Goal: Information Seeking & Learning: Learn about a topic

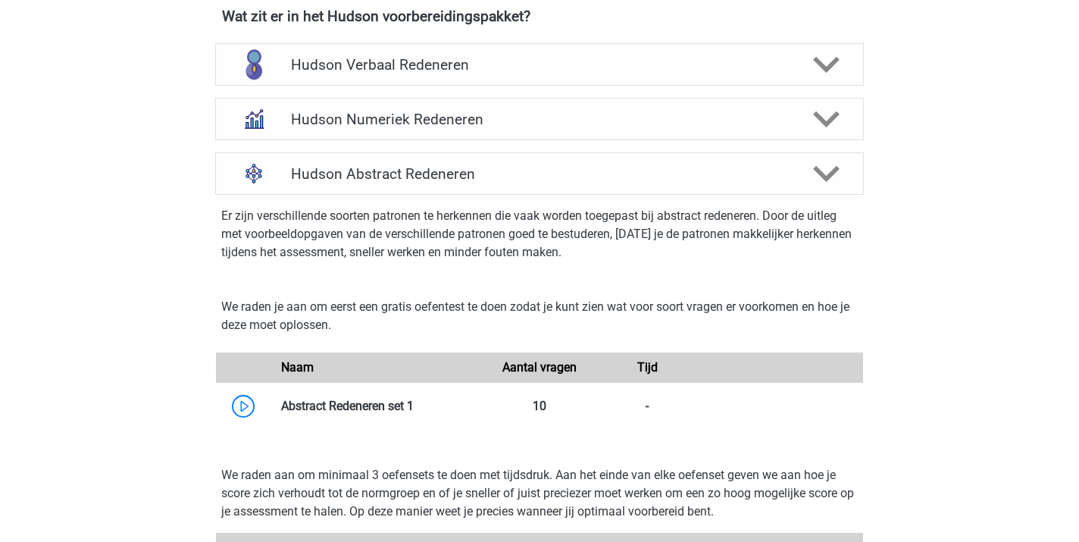
scroll to position [985, 0]
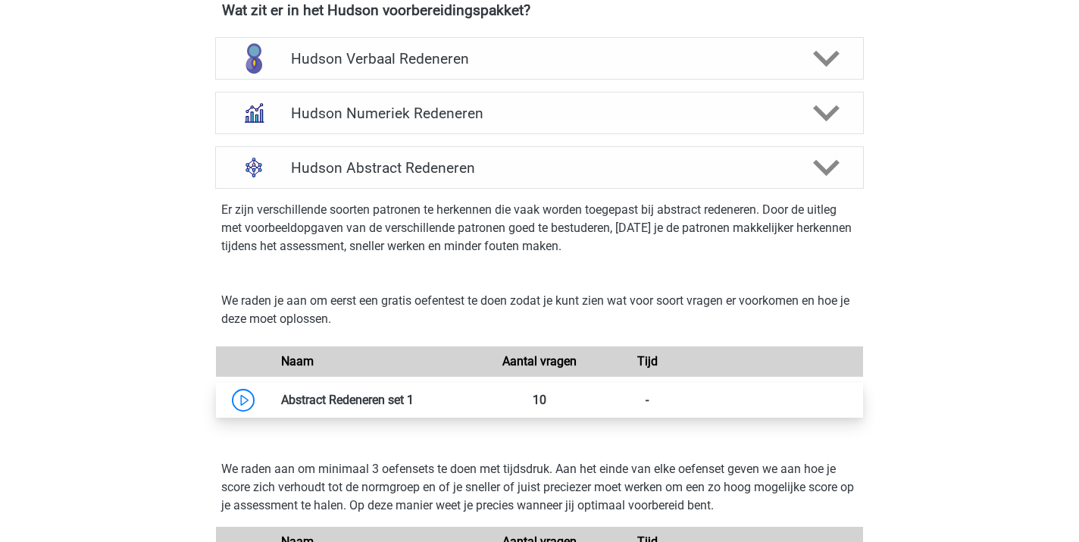
click at [414, 401] on link at bounding box center [414, 400] width 0 height 14
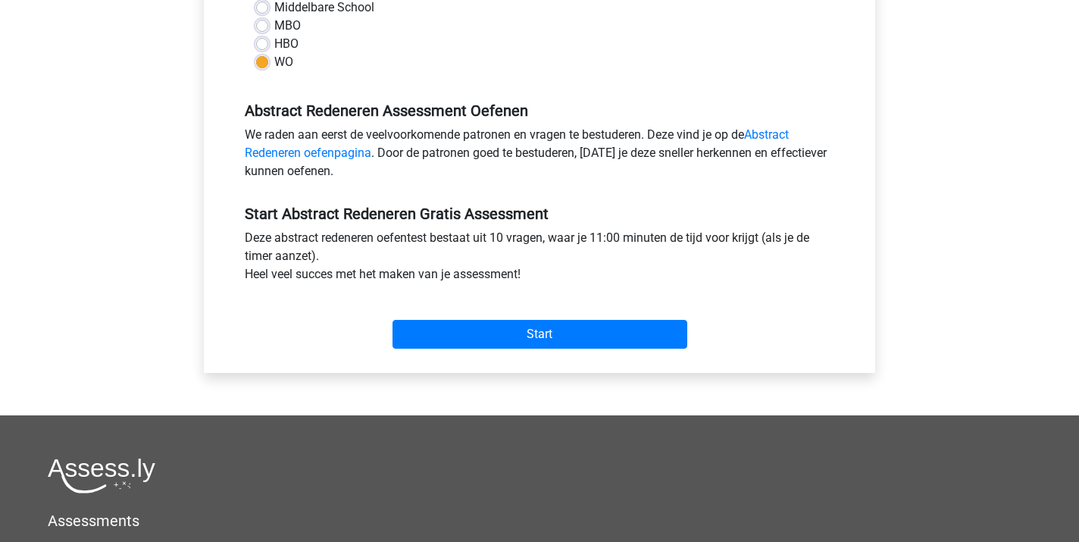
scroll to position [383, 0]
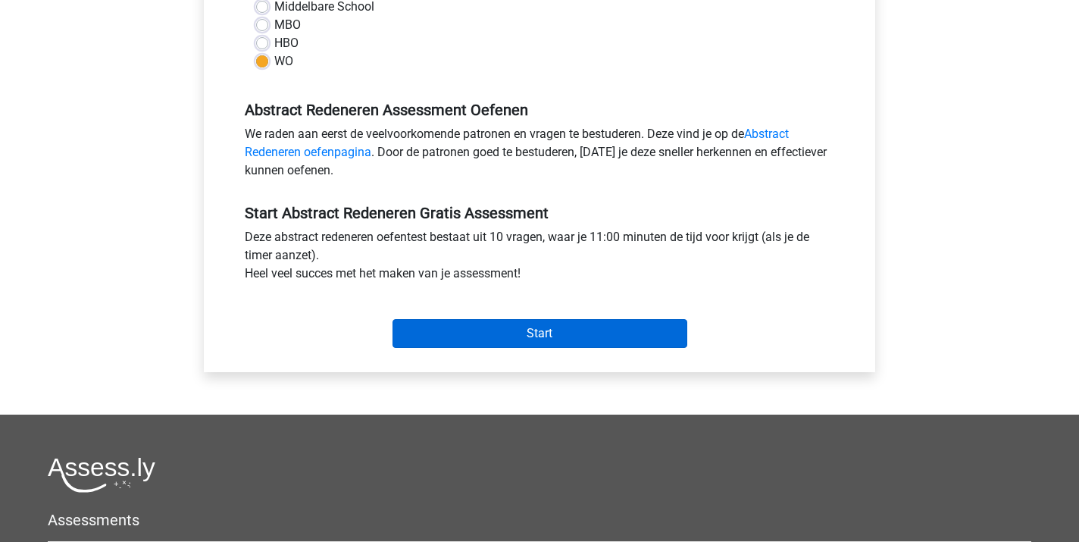
click at [552, 339] on input "Start" at bounding box center [540, 333] width 295 height 29
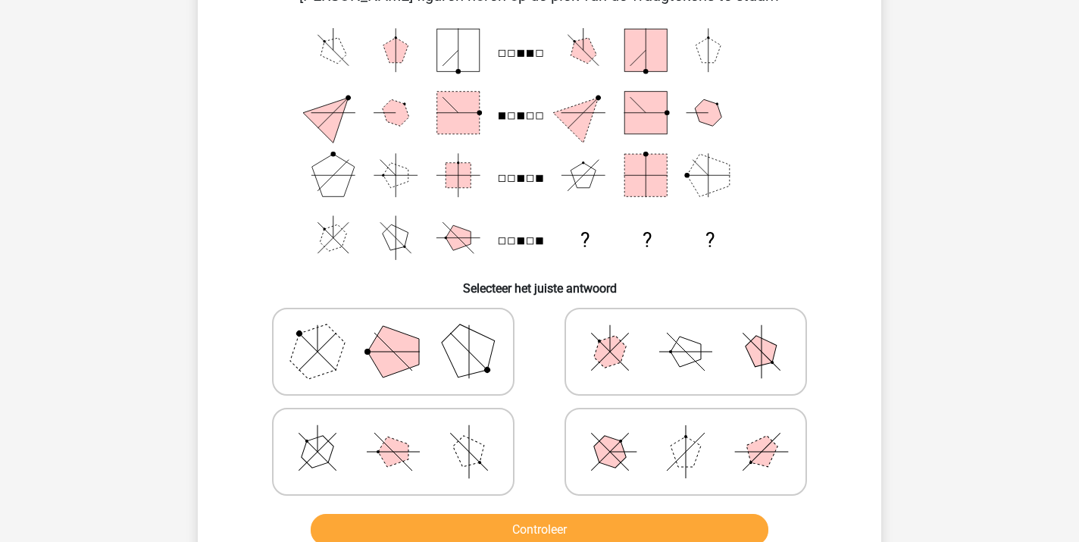
scroll to position [99, 0]
click at [433, 336] on icon at bounding box center [393, 351] width 227 height 76
click at [403, 332] on input "radio" at bounding box center [398, 327] width 10 height 10
radio input "true"
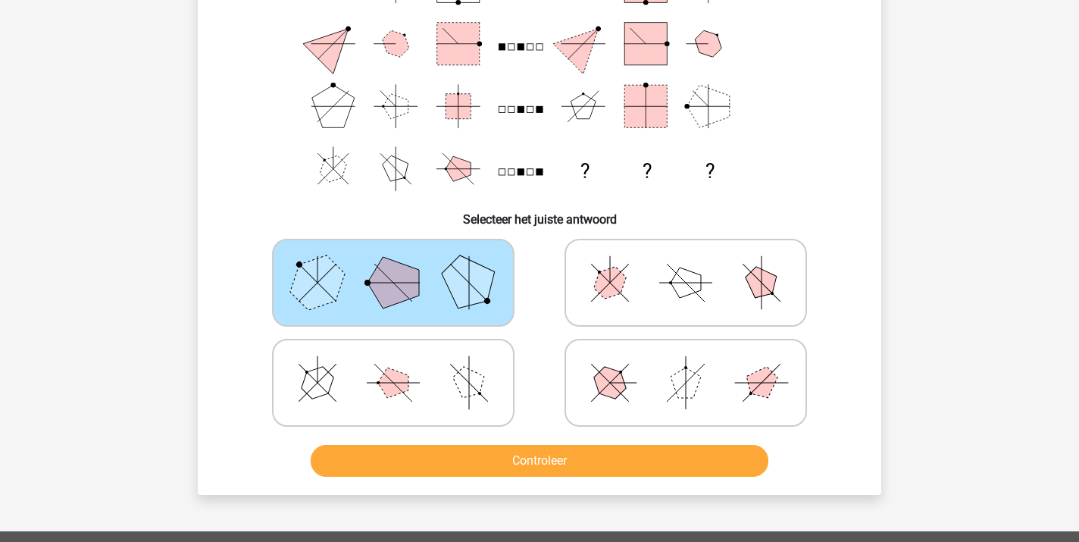
scroll to position [169, 0]
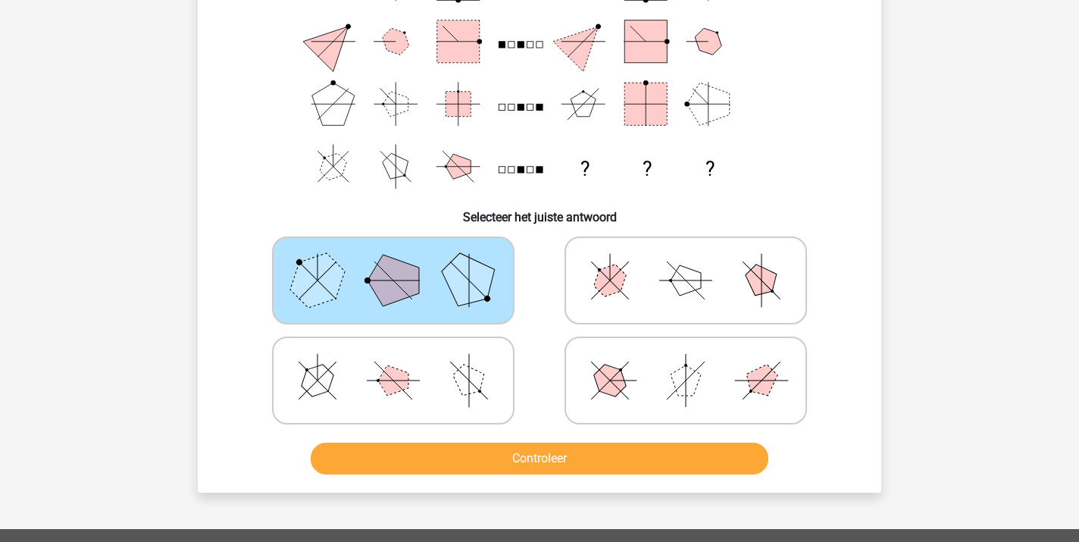
click at [514, 461] on button "Controleer" at bounding box center [540, 459] width 458 height 32
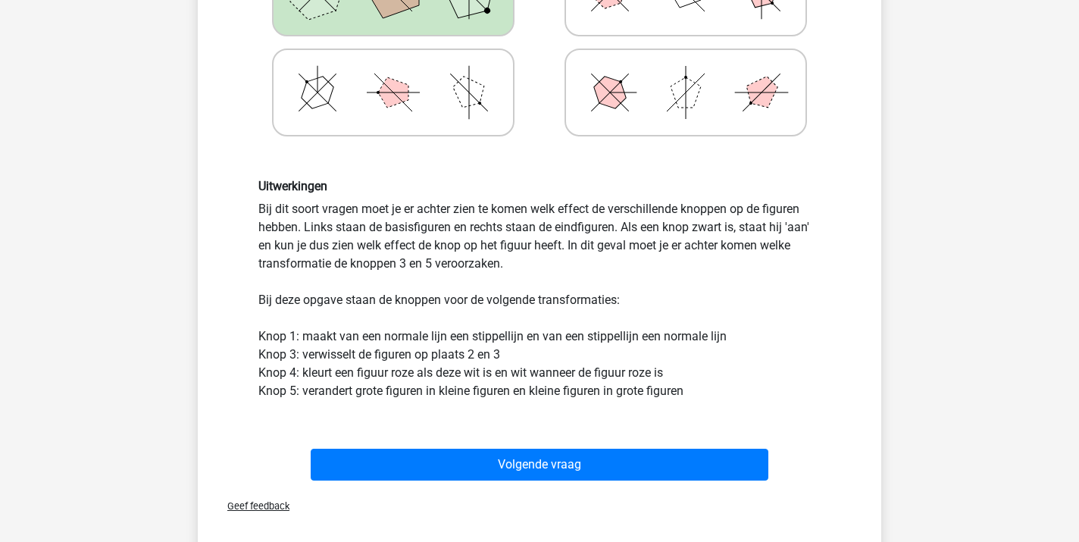
scroll to position [461, 0]
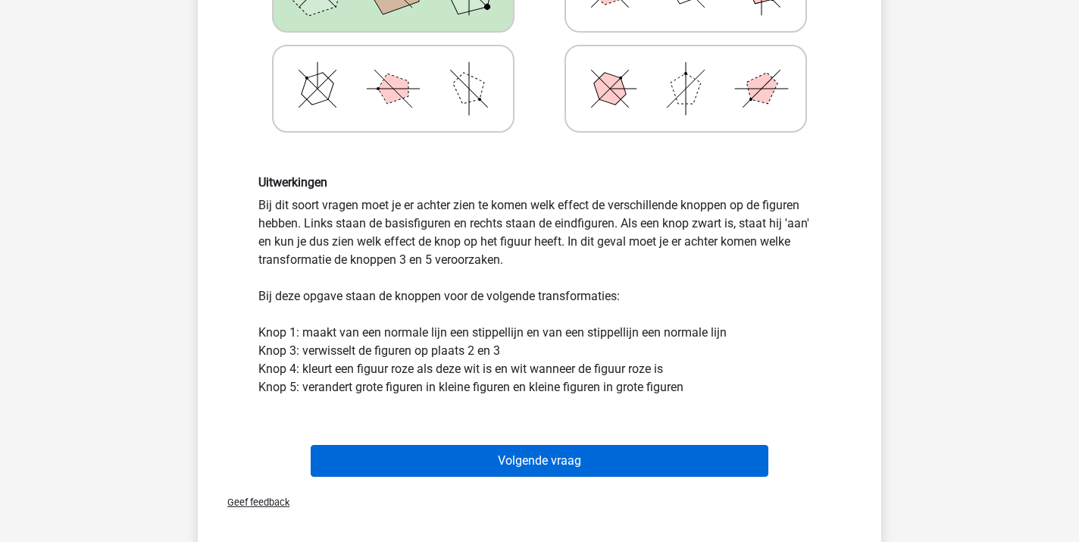
click at [512, 467] on button "Volgende vraag" at bounding box center [540, 461] width 458 height 32
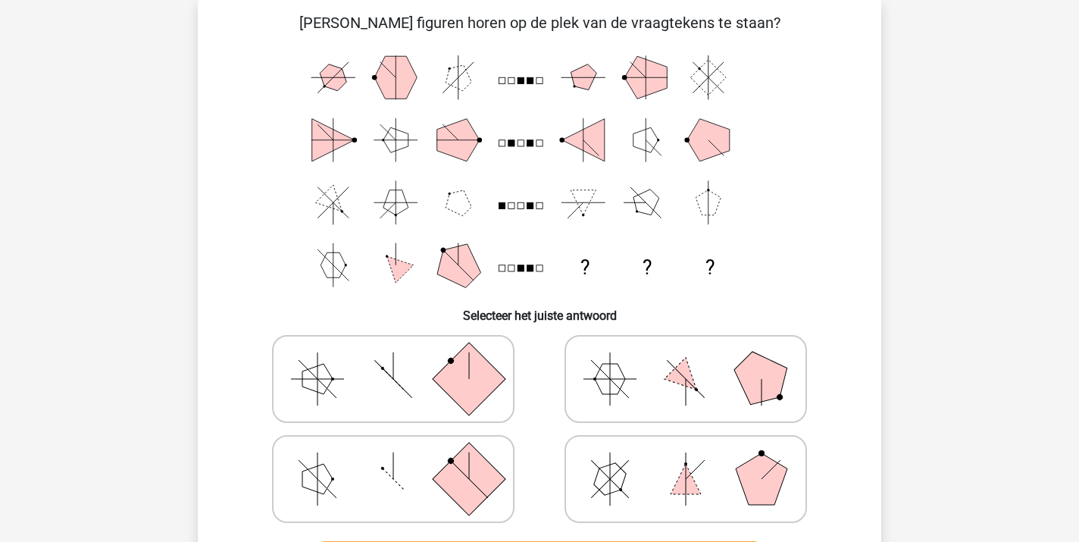
scroll to position [70, 0]
click at [412, 380] on icon at bounding box center [393, 380] width 227 height 76
click at [403, 361] on input "radio" at bounding box center [398, 356] width 10 height 10
radio input "true"
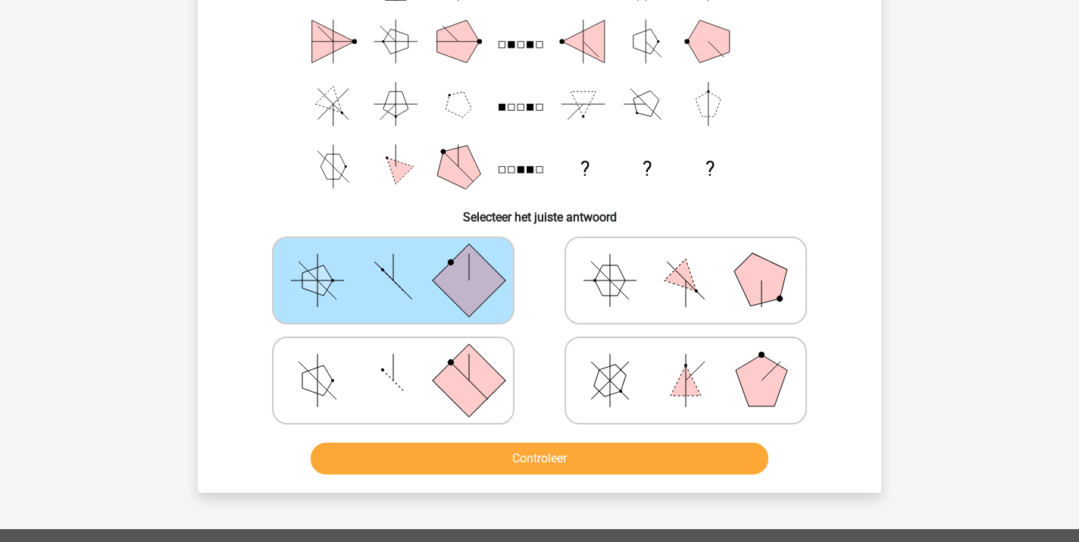
scroll to position [173, 0]
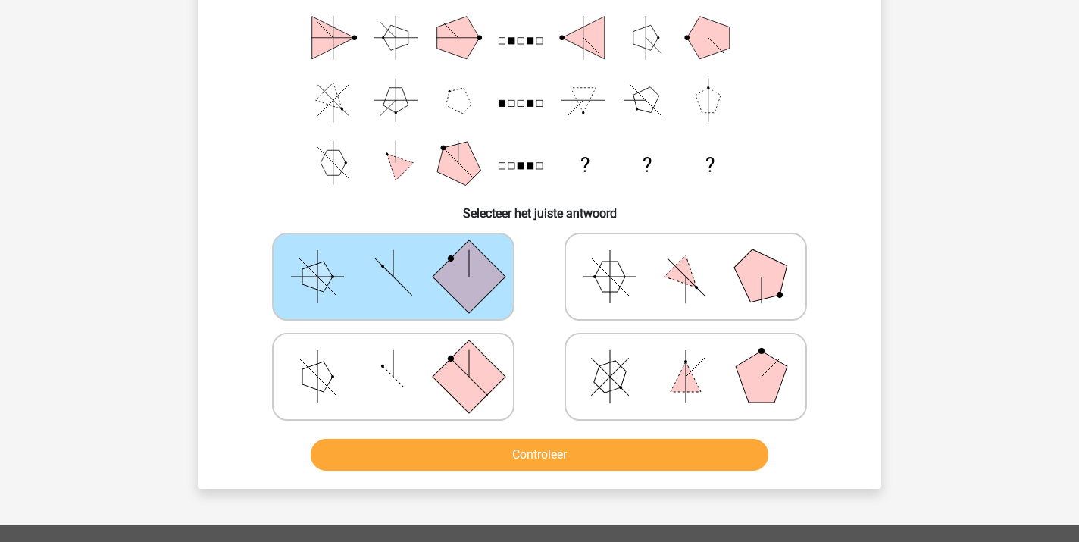
click at [489, 465] on button "Controleer" at bounding box center [540, 455] width 458 height 32
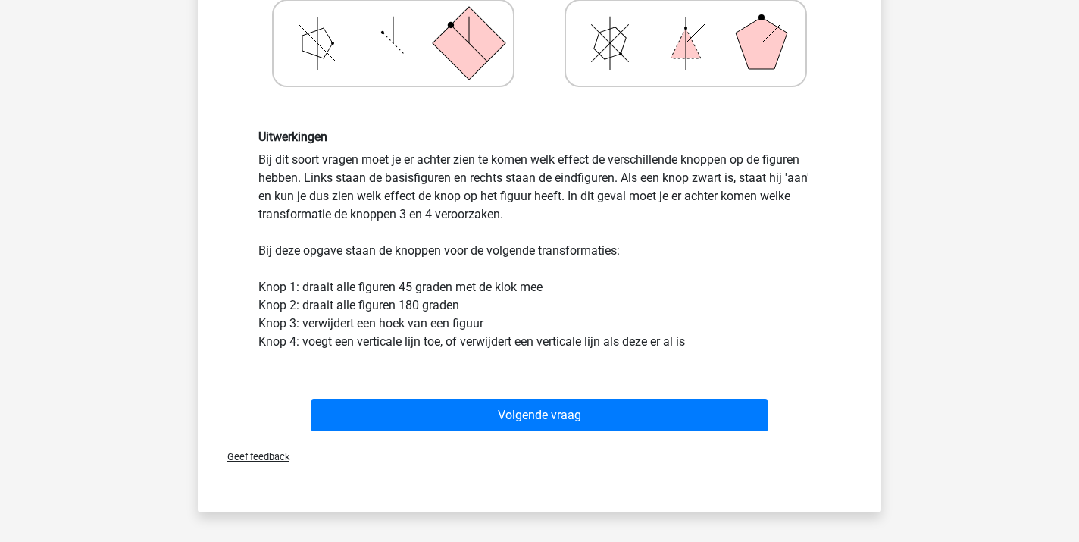
scroll to position [508, 0]
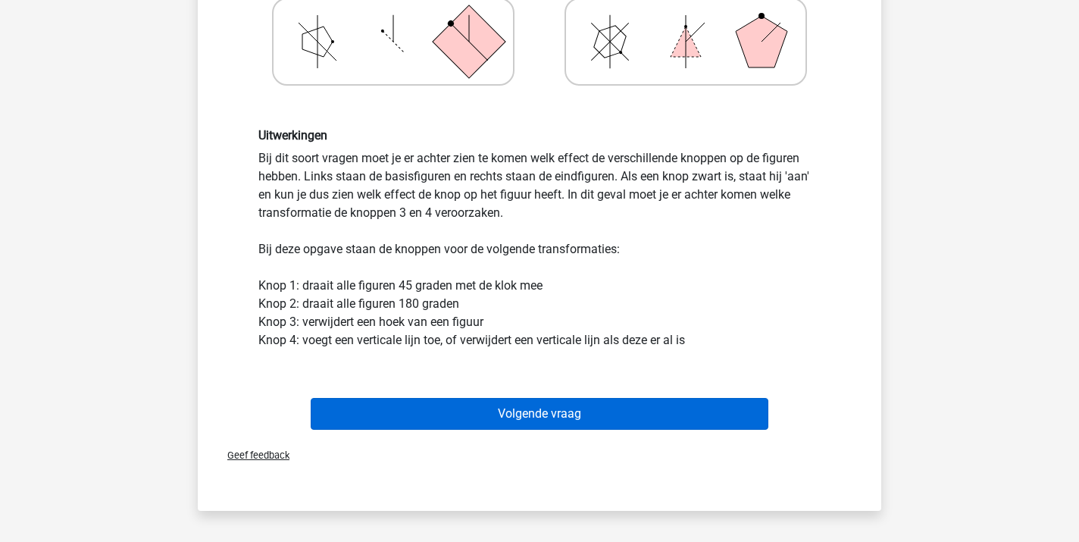
click at [494, 413] on button "Volgende vraag" at bounding box center [540, 414] width 458 height 32
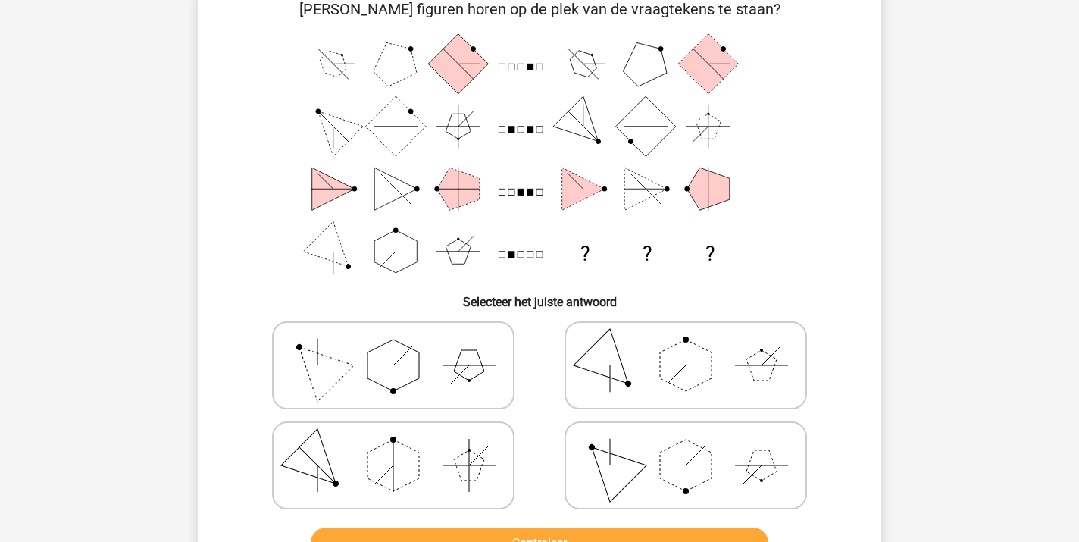
scroll to position [70, 0]
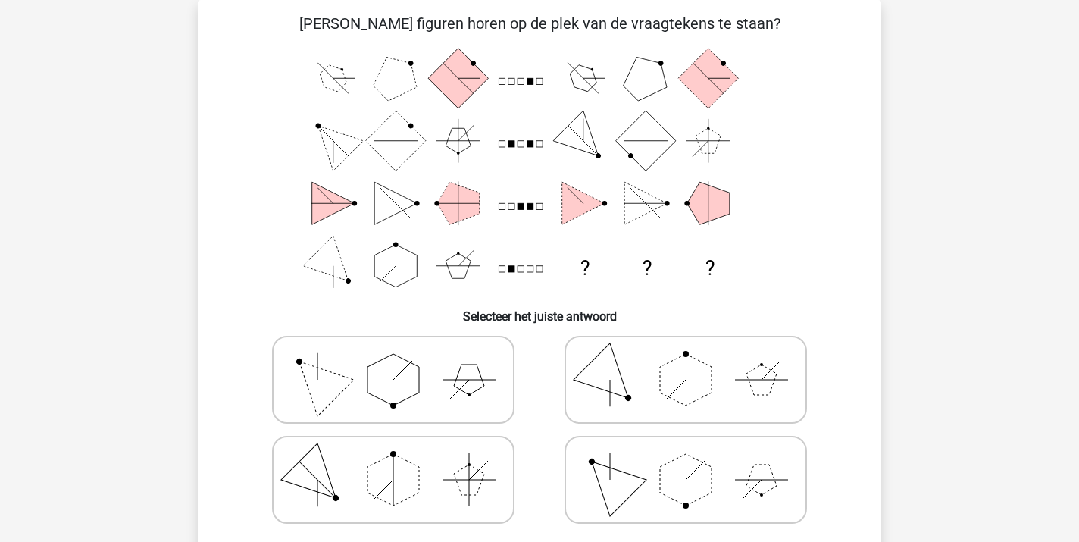
click at [437, 378] on icon at bounding box center [393, 380] width 227 height 76
click at [403, 361] on input "radio" at bounding box center [398, 356] width 10 height 10
radio input "true"
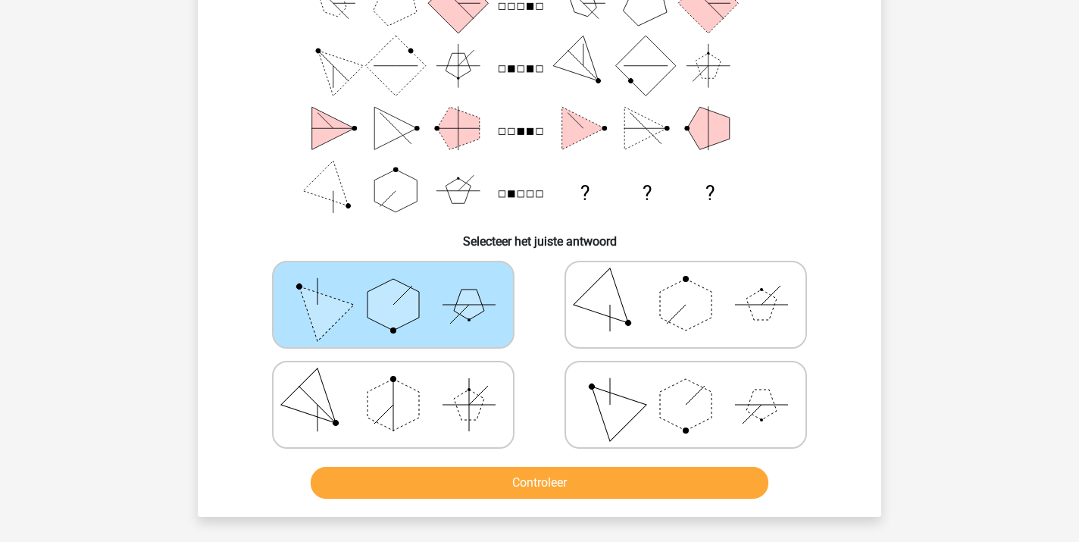
scroll to position [148, 0]
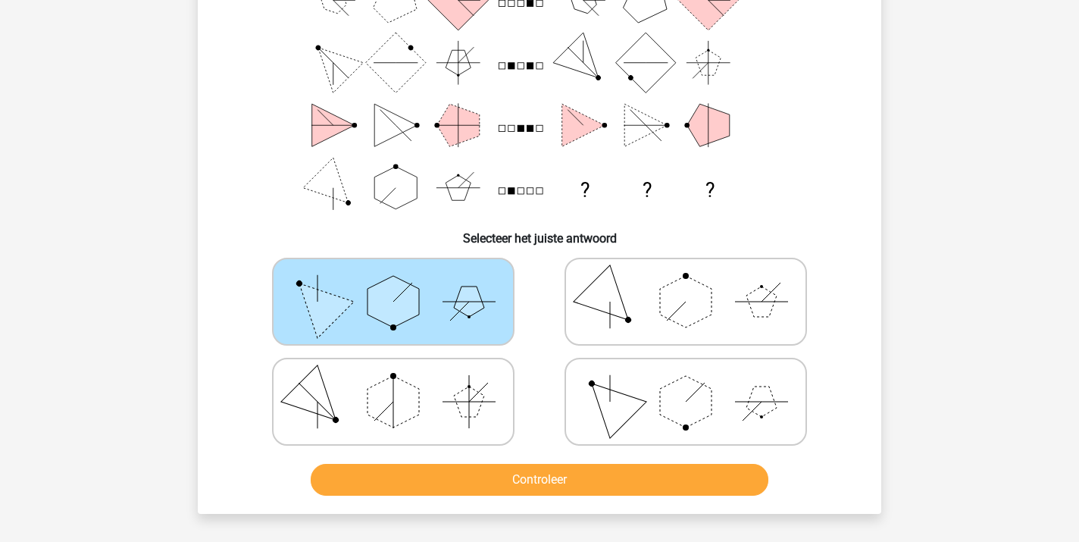
click at [535, 486] on button "Controleer" at bounding box center [540, 480] width 458 height 32
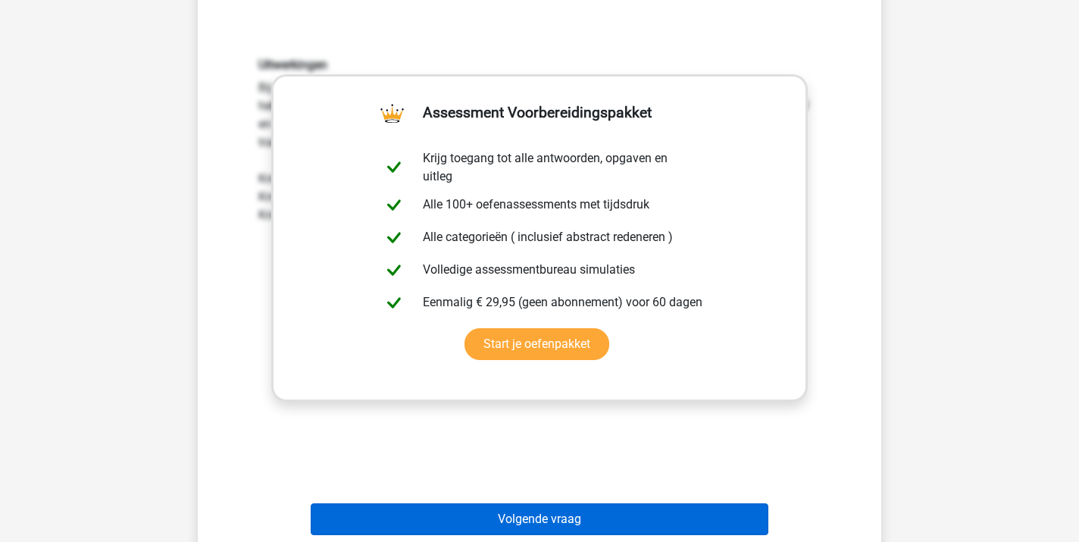
click at [527, 515] on button "Volgende vraag" at bounding box center [540, 519] width 458 height 32
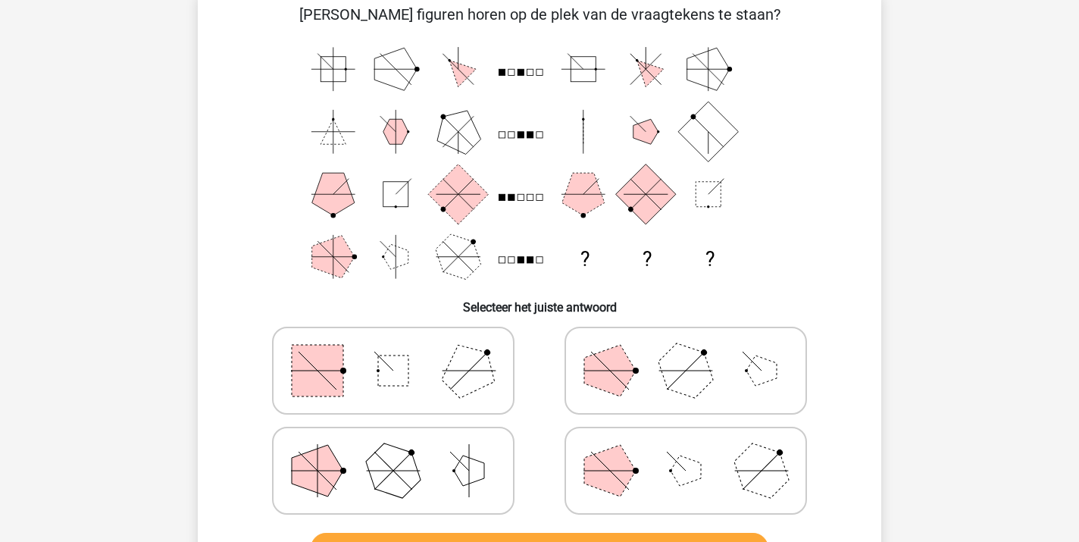
scroll to position [70, 0]
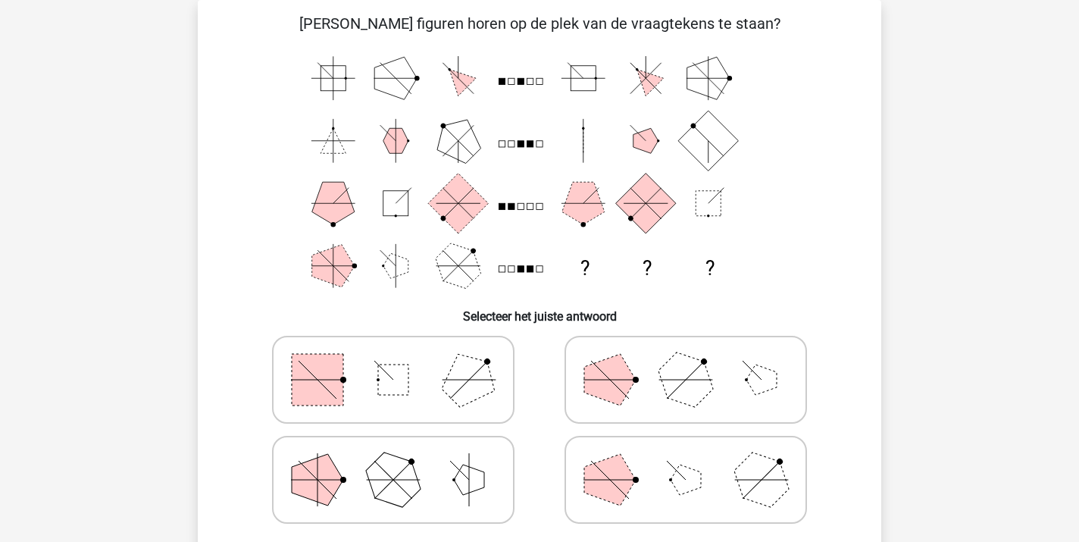
click at [356, 343] on icon at bounding box center [393, 380] width 227 height 76
click at [393, 351] on input "radio" at bounding box center [398, 356] width 10 height 10
radio input "true"
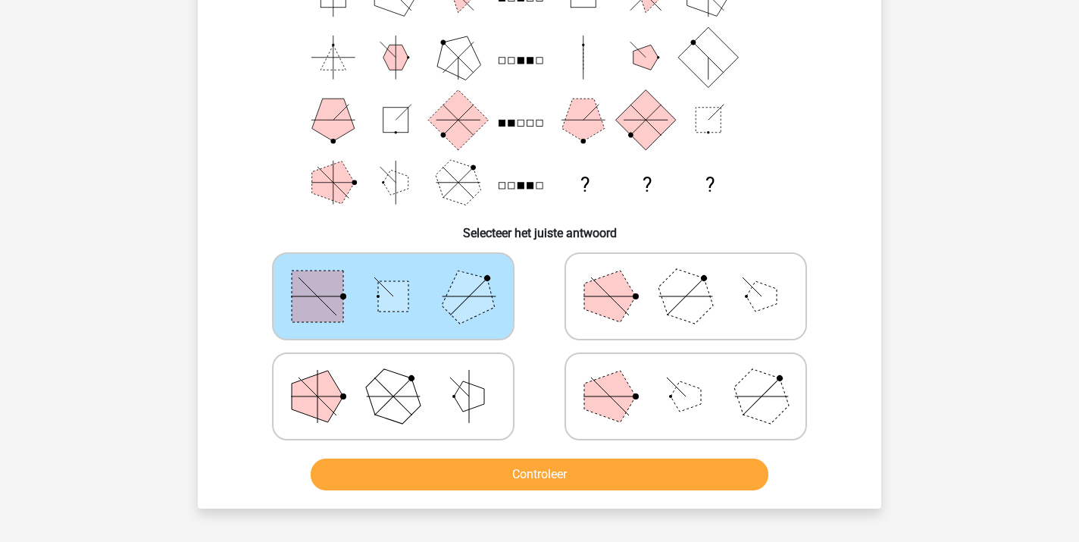
scroll to position [167, 0]
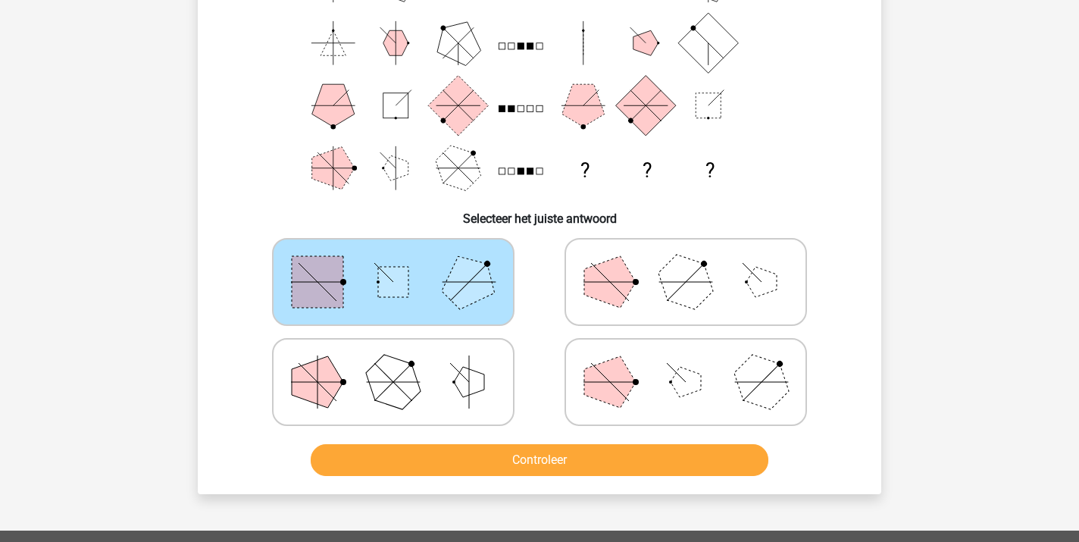
click at [533, 460] on button "Controleer" at bounding box center [540, 460] width 458 height 32
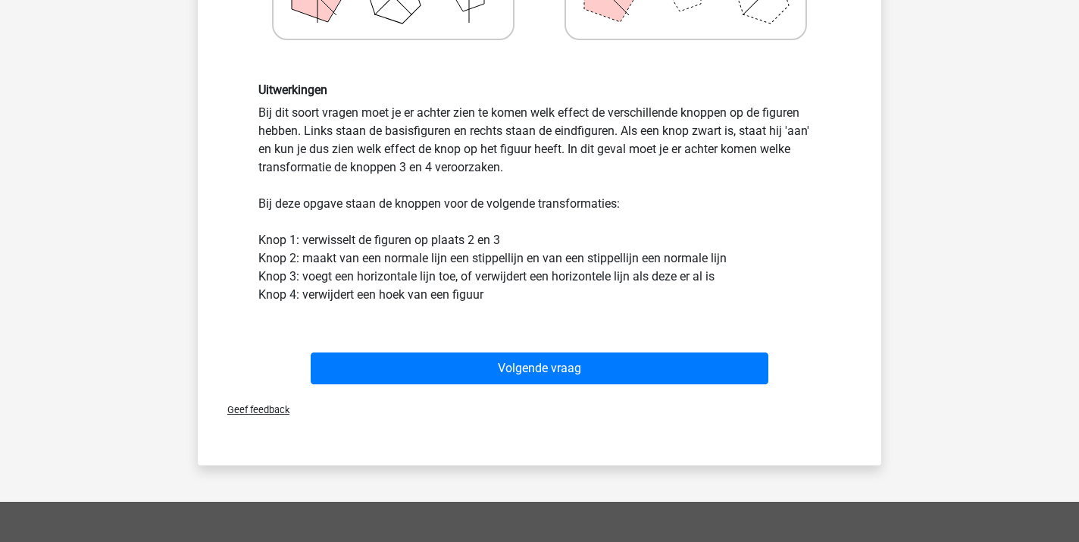
scroll to position [564, 0]
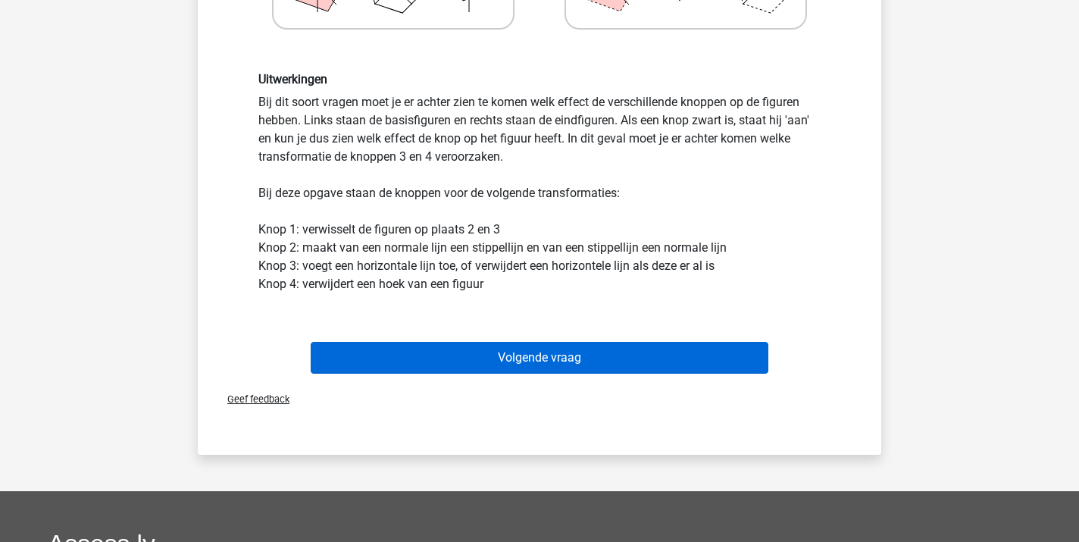
click at [521, 355] on button "Volgende vraag" at bounding box center [540, 358] width 458 height 32
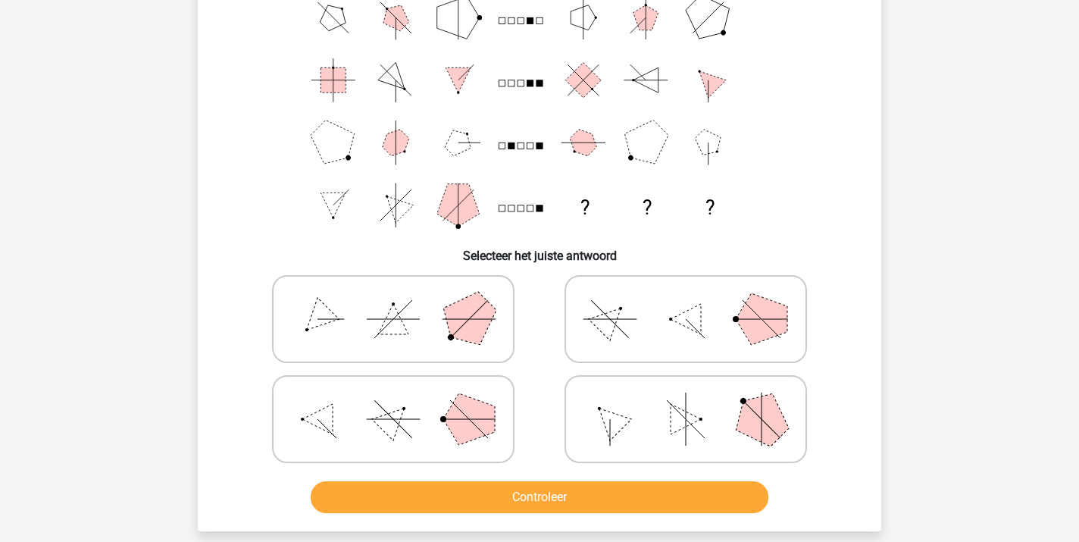
scroll to position [139, 0]
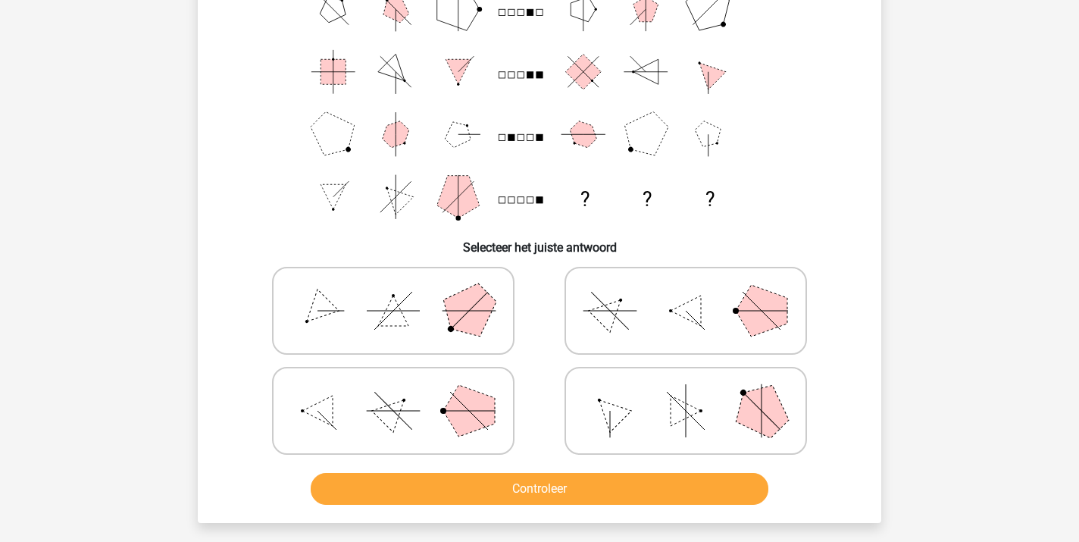
click at [377, 408] on icon at bounding box center [393, 411] width 227 height 76
click at [393, 392] on input "radio" at bounding box center [398, 387] width 10 height 10
radio input "true"
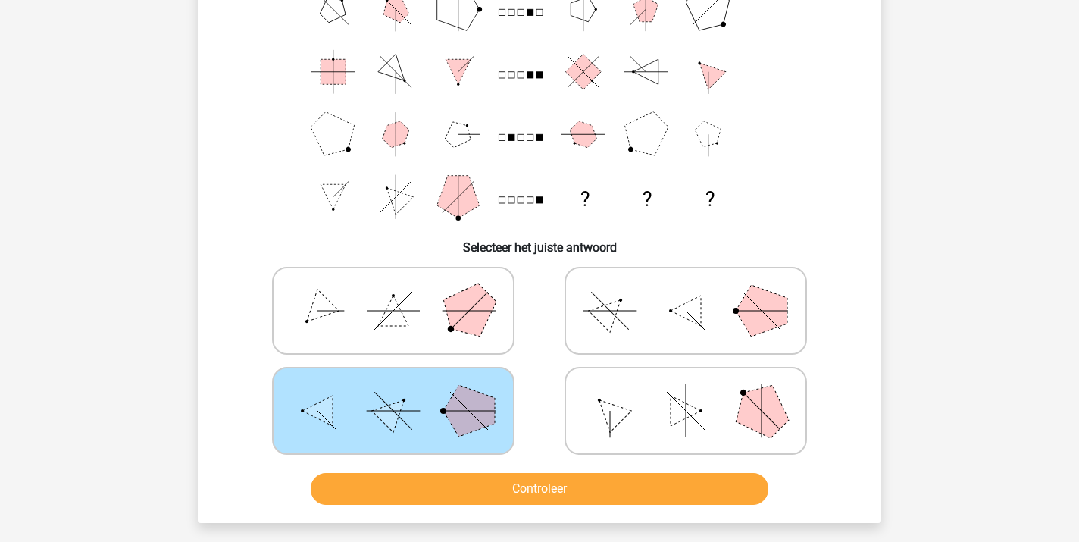
click at [542, 498] on button "Controleer" at bounding box center [540, 489] width 458 height 32
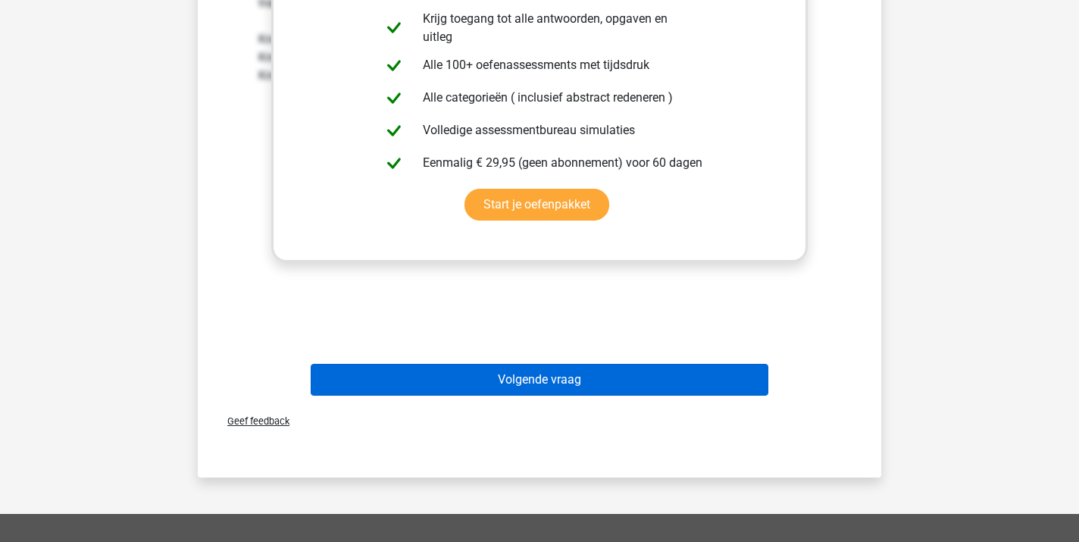
click at [532, 389] on button "Volgende vraag" at bounding box center [540, 380] width 458 height 32
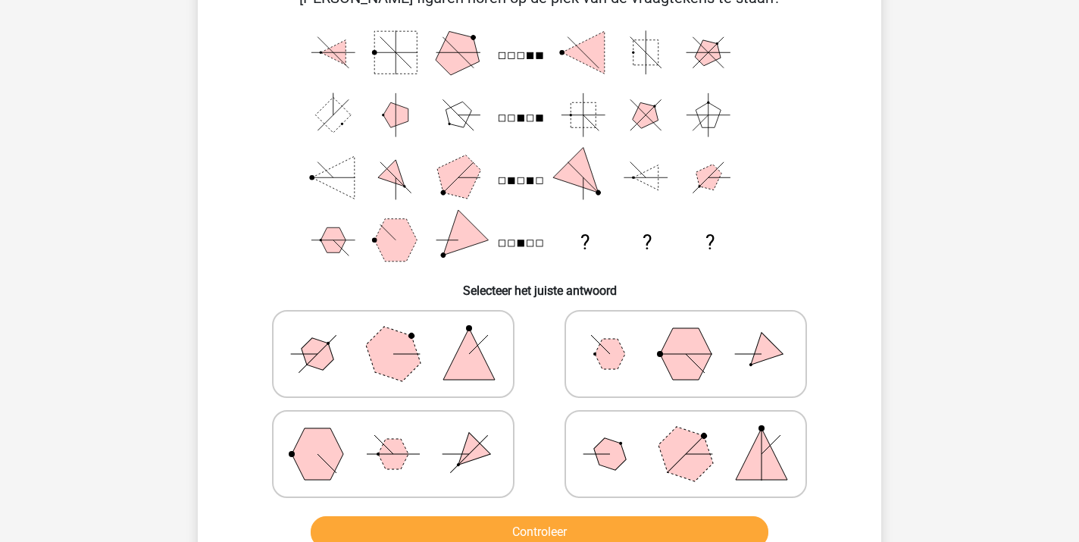
scroll to position [99, 0]
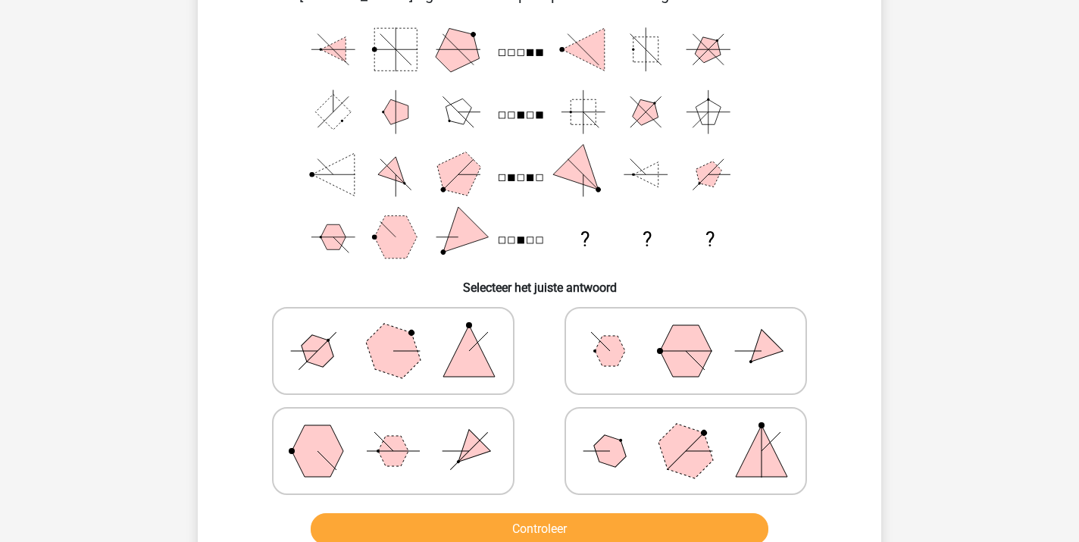
click at [622, 451] on polygon at bounding box center [610, 451] width 43 height 43
click at [686, 432] on input "radio" at bounding box center [691, 427] width 10 height 10
radio input "true"
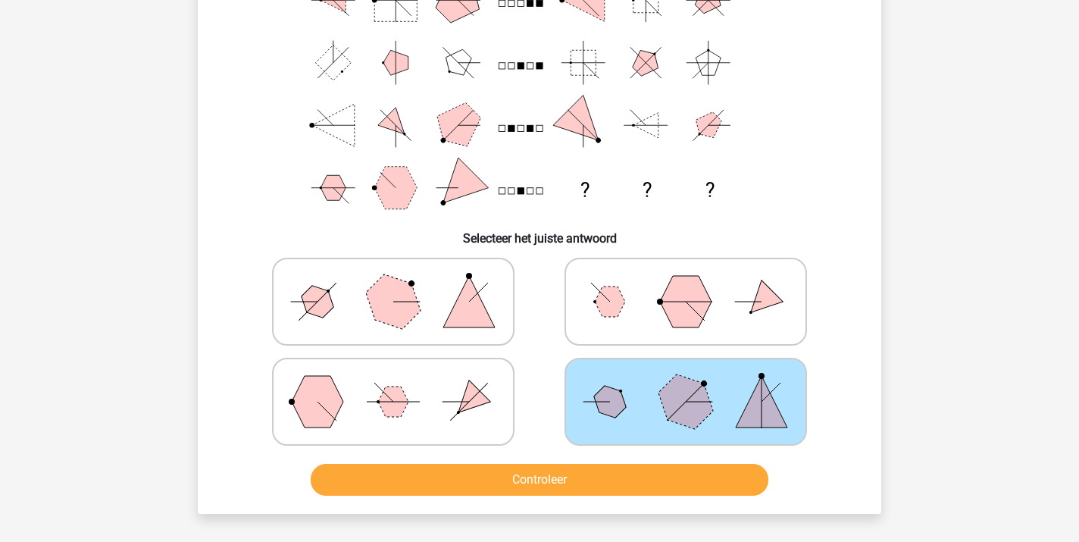
scroll to position [153, 0]
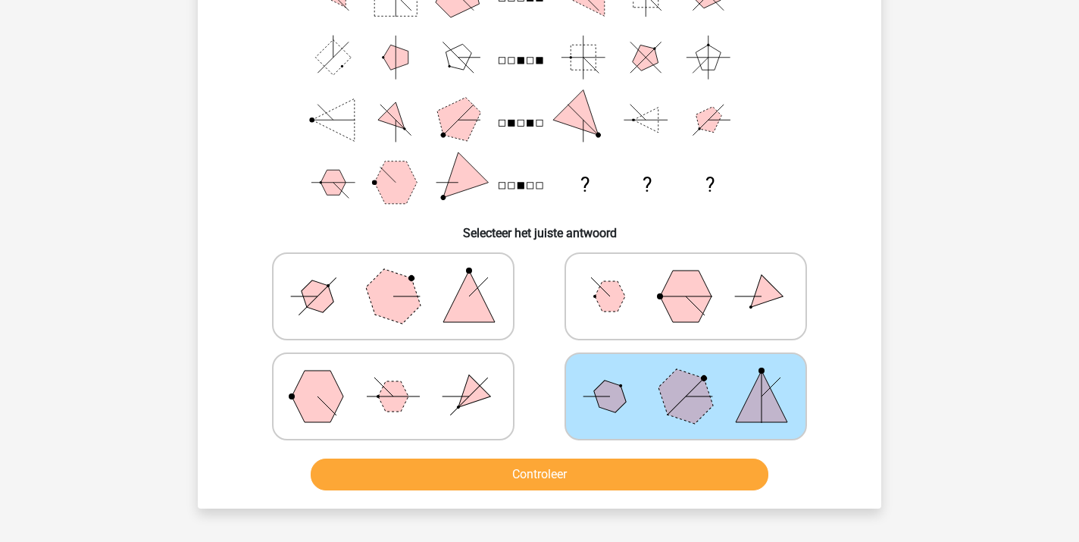
click at [568, 474] on button "Controleer" at bounding box center [540, 474] width 458 height 32
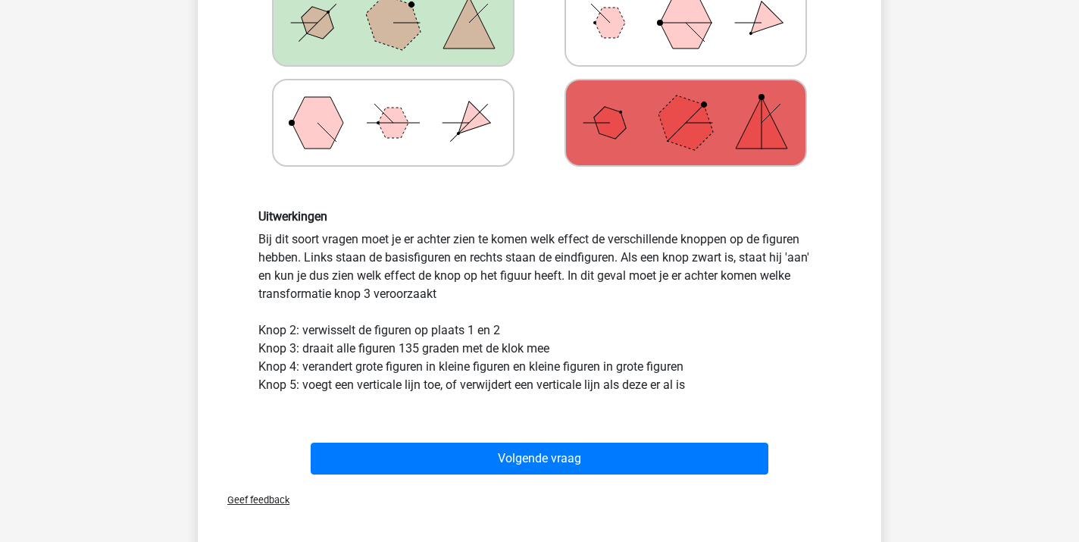
scroll to position [450, 0]
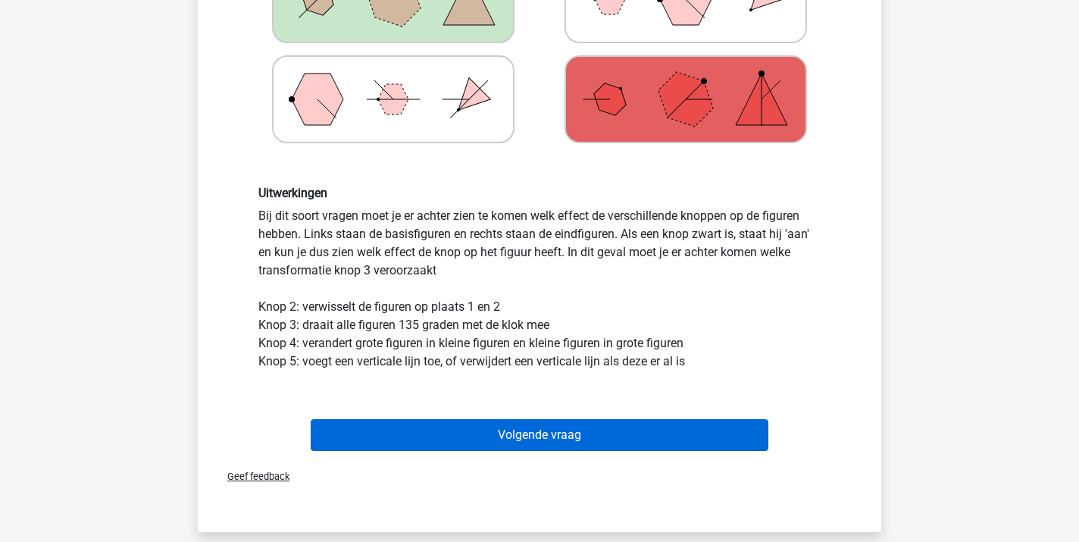
click at [548, 437] on button "Volgende vraag" at bounding box center [540, 435] width 458 height 32
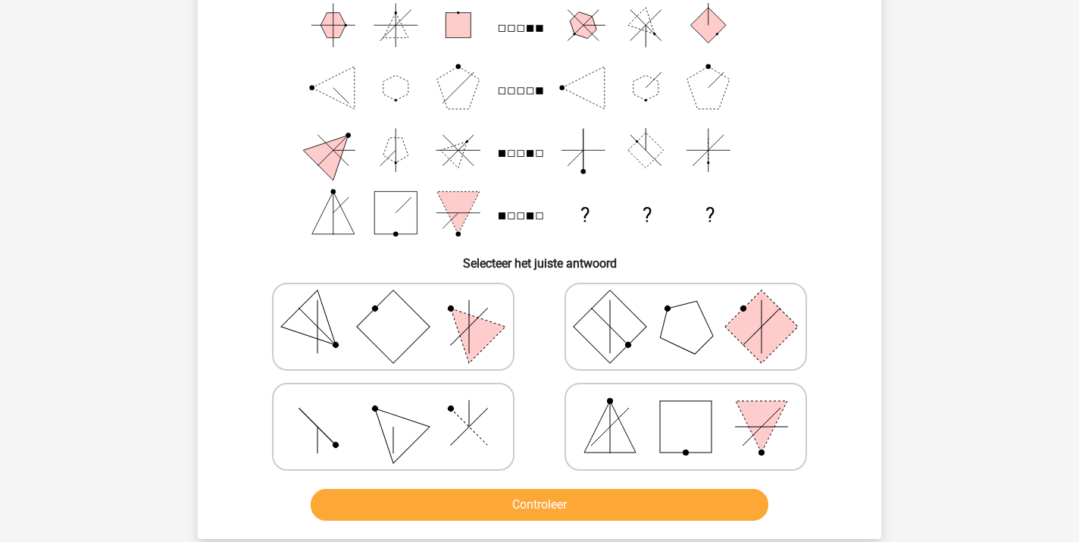
scroll to position [124, 0]
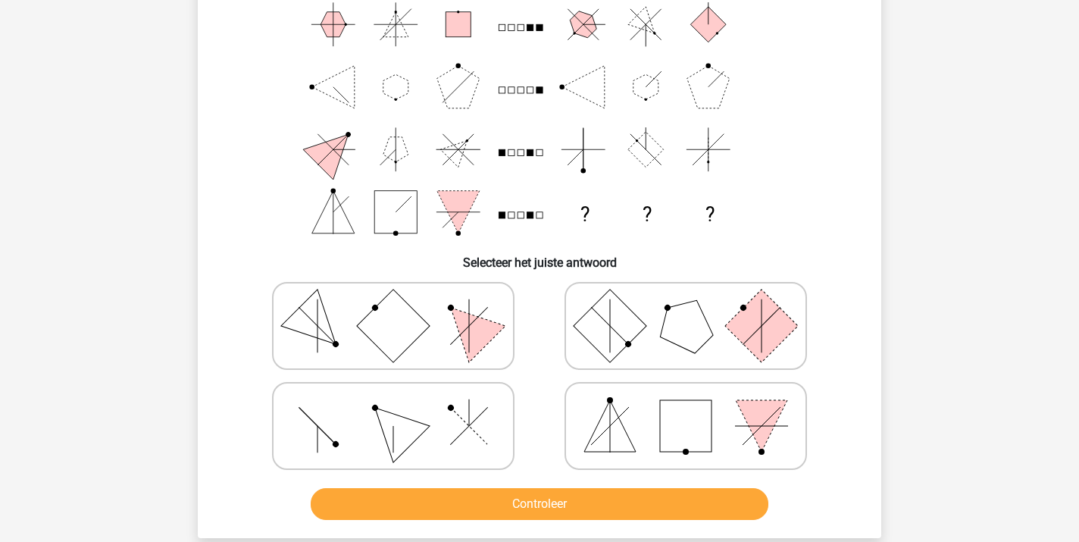
click at [346, 441] on icon at bounding box center [393, 426] width 227 height 76
click at [393, 407] on input "radio" at bounding box center [398, 402] width 10 height 10
radio input "true"
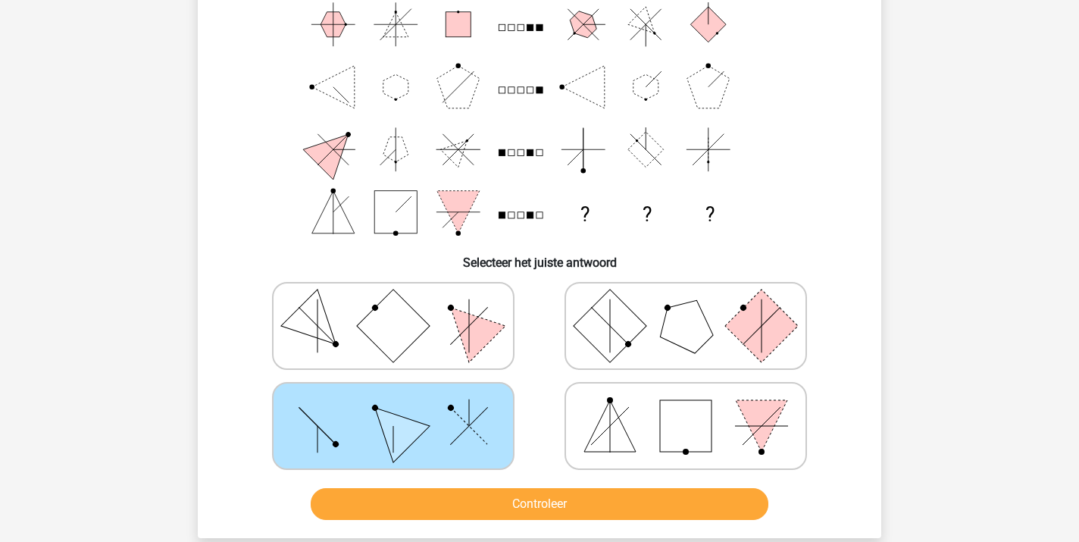
click at [458, 505] on button "Controleer" at bounding box center [540, 504] width 458 height 32
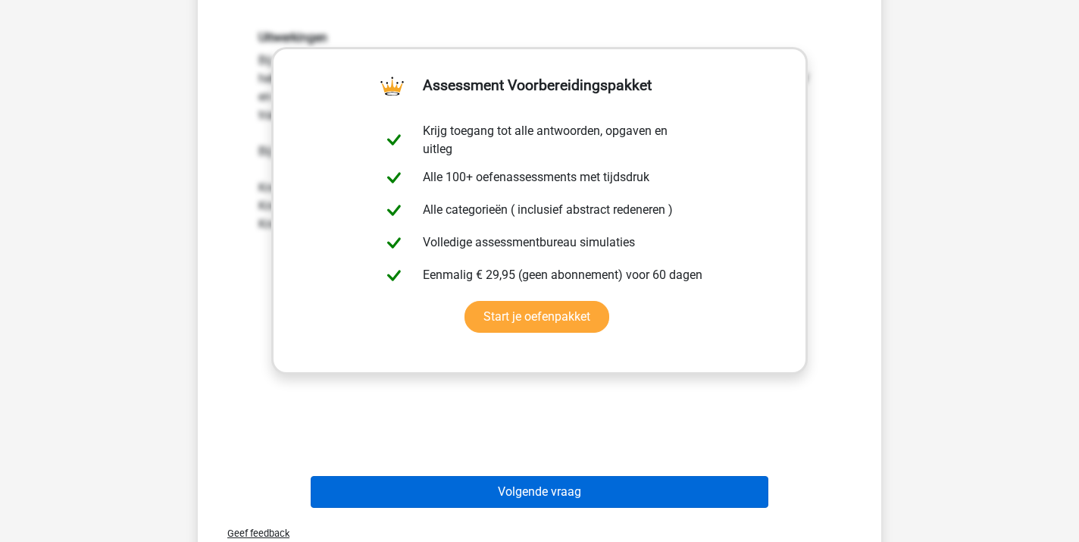
click at [508, 489] on button "Volgende vraag" at bounding box center [540, 492] width 458 height 32
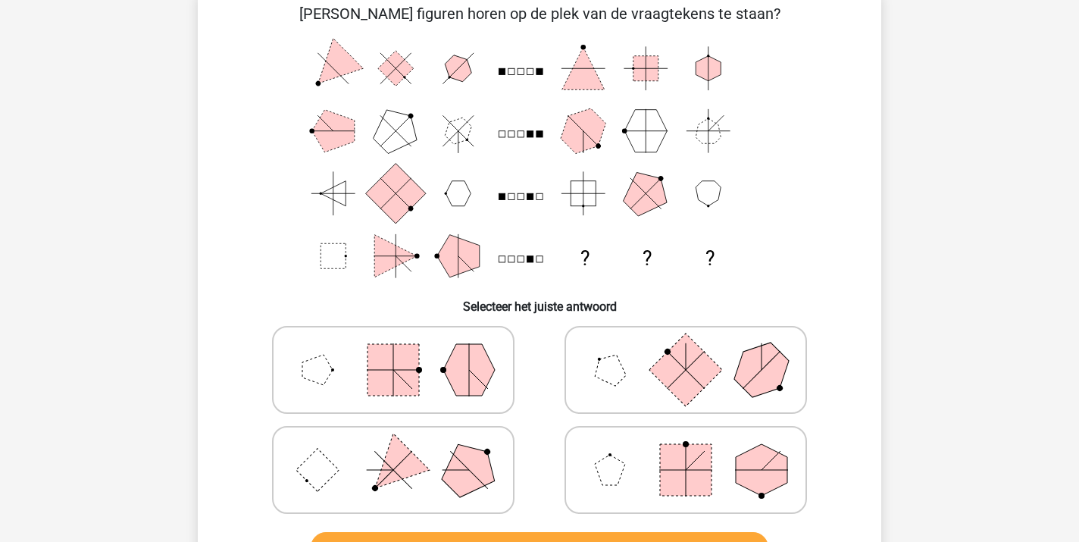
scroll to position [82, 0]
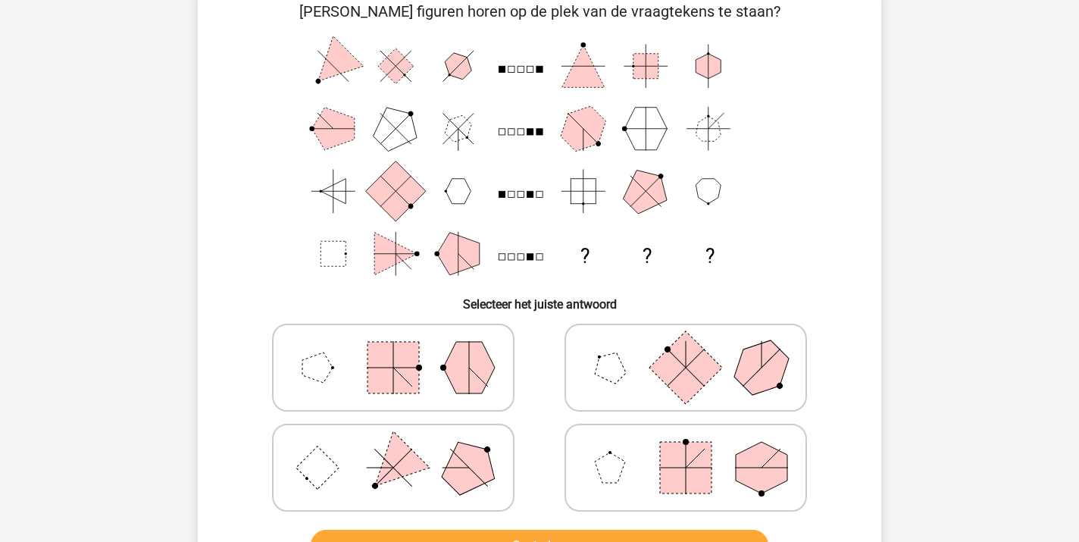
click at [437, 383] on icon at bounding box center [393, 368] width 227 height 76
click at [403, 349] on input "radio" at bounding box center [398, 344] width 10 height 10
radio input "true"
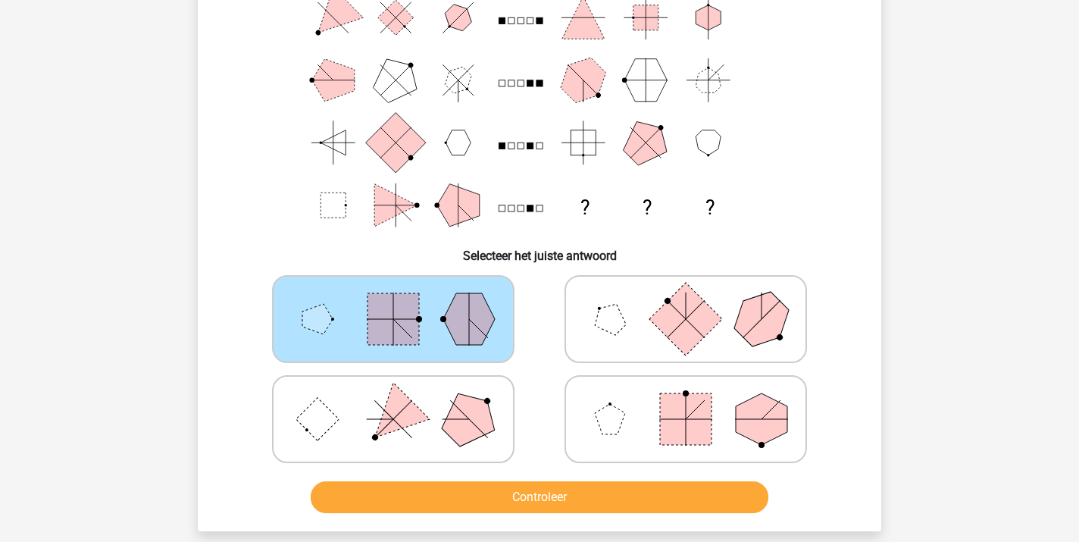
scroll to position [135, 0]
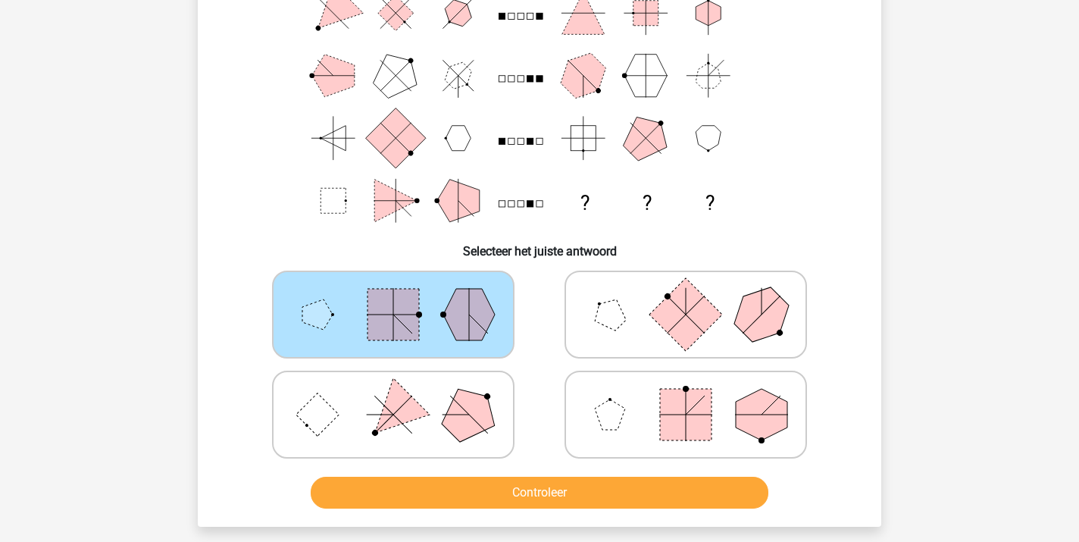
click at [518, 491] on button "Controleer" at bounding box center [540, 493] width 458 height 32
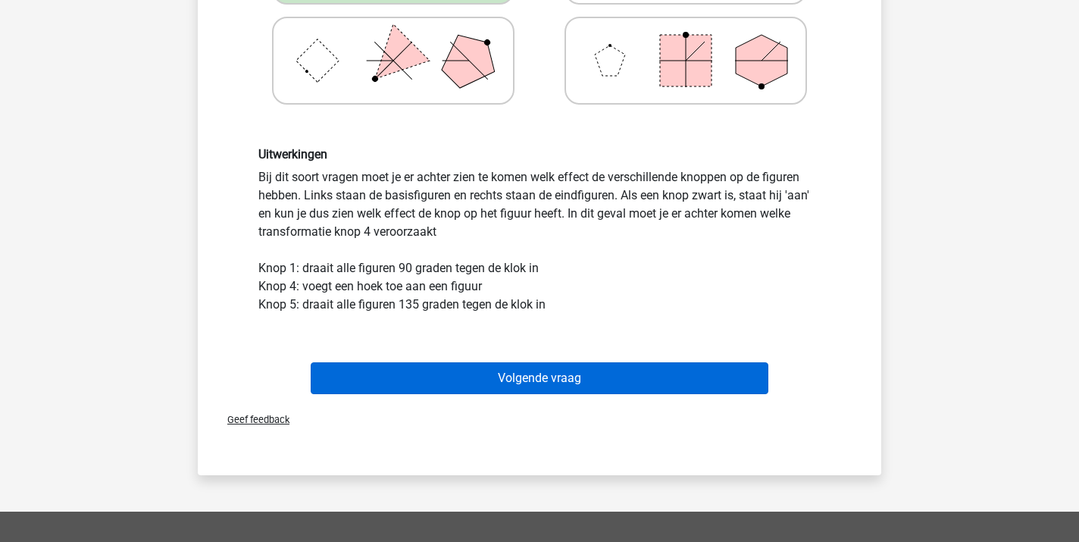
click at [520, 378] on button "Volgende vraag" at bounding box center [540, 378] width 458 height 32
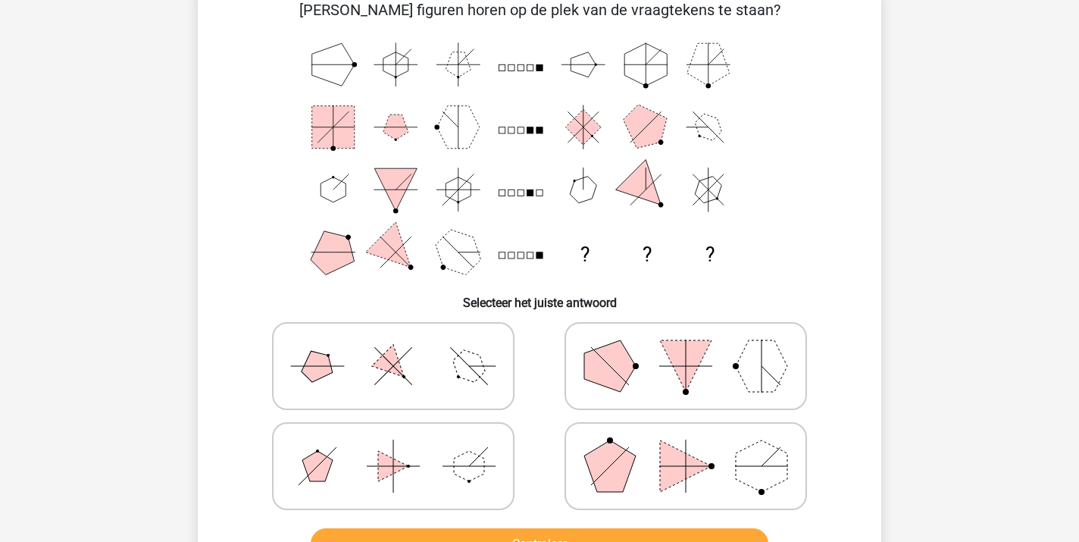
scroll to position [81, 0]
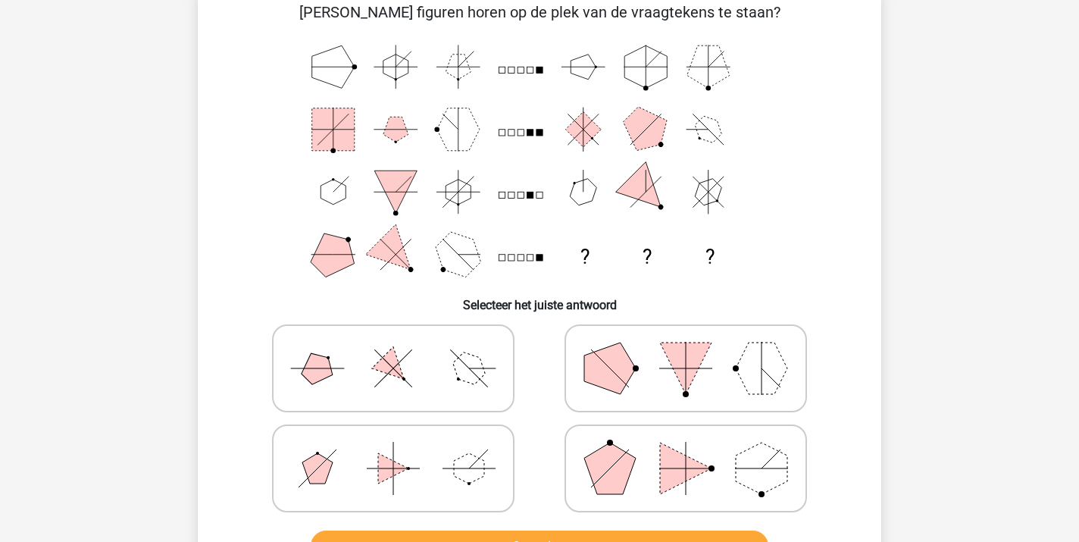
click at [353, 471] on icon at bounding box center [393, 468] width 227 height 76
click at [393, 449] on input "radio" at bounding box center [398, 445] width 10 height 10
radio input "true"
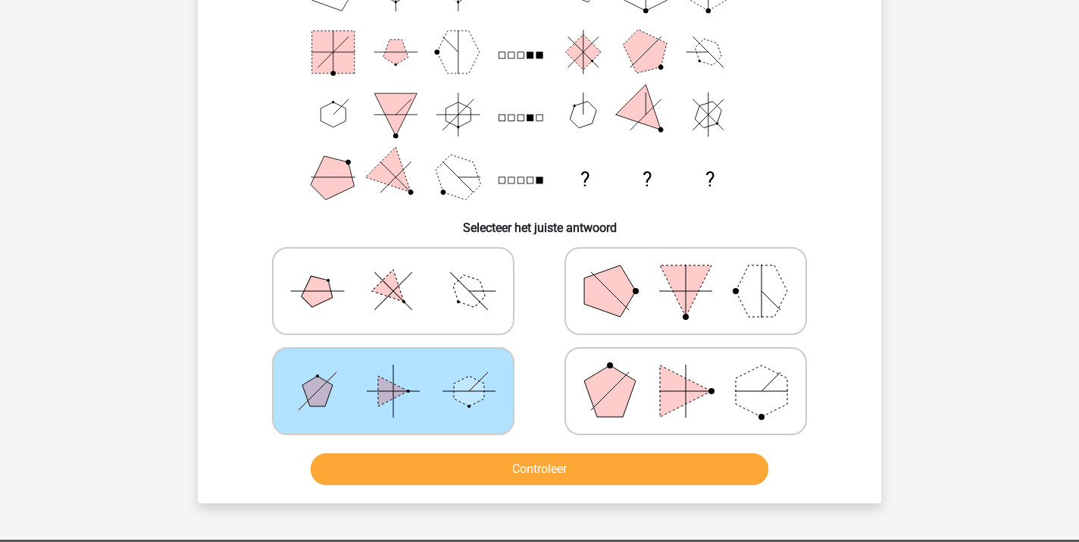
scroll to position [159, 0]
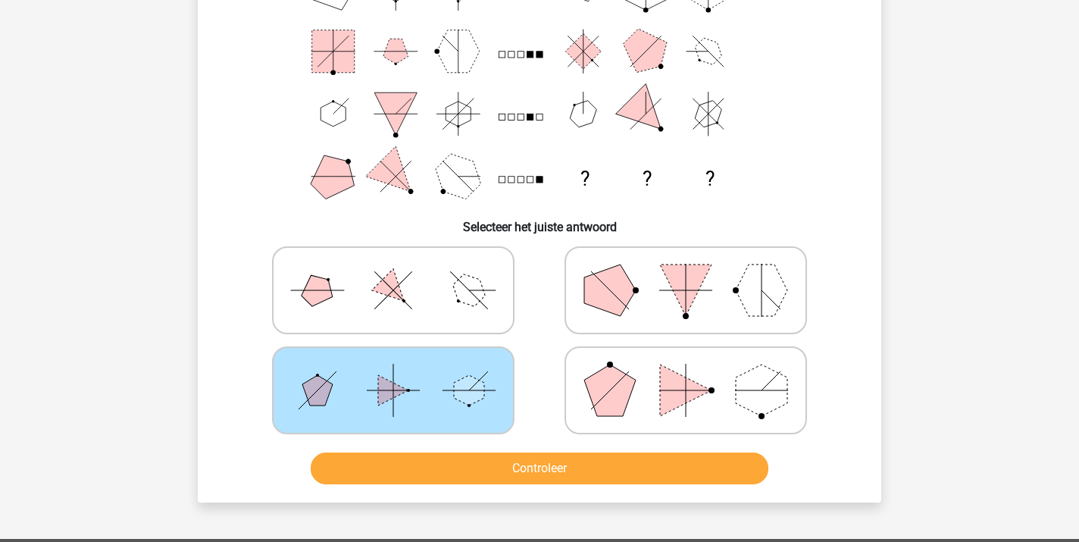
click at [516, 474] on button "Controleer" at bounding box center [540, 468] width 458 height 32
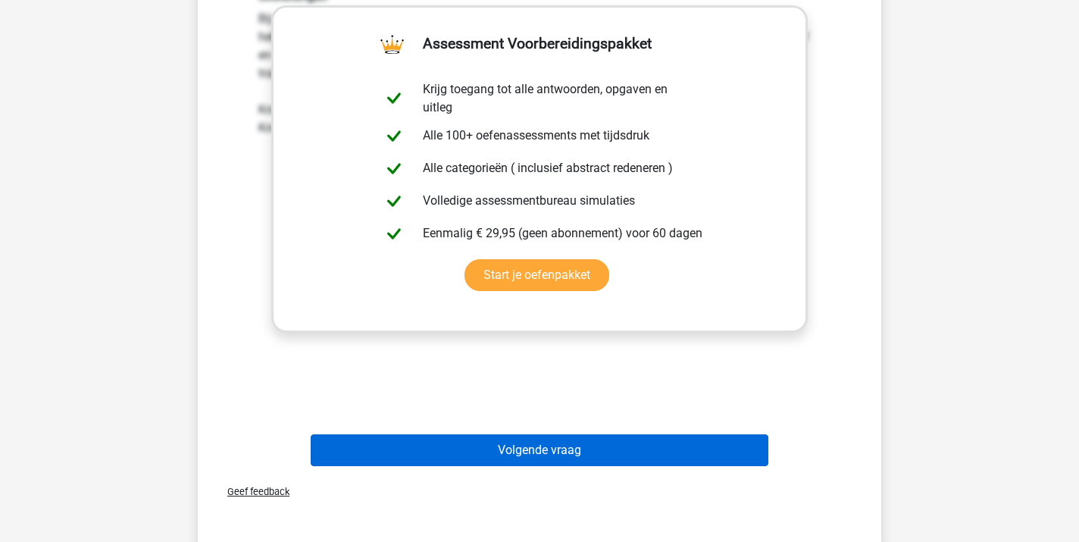
click at [593, 453] on button "Volgende vraag" at bounding box center [540, 450] width 458 height 32
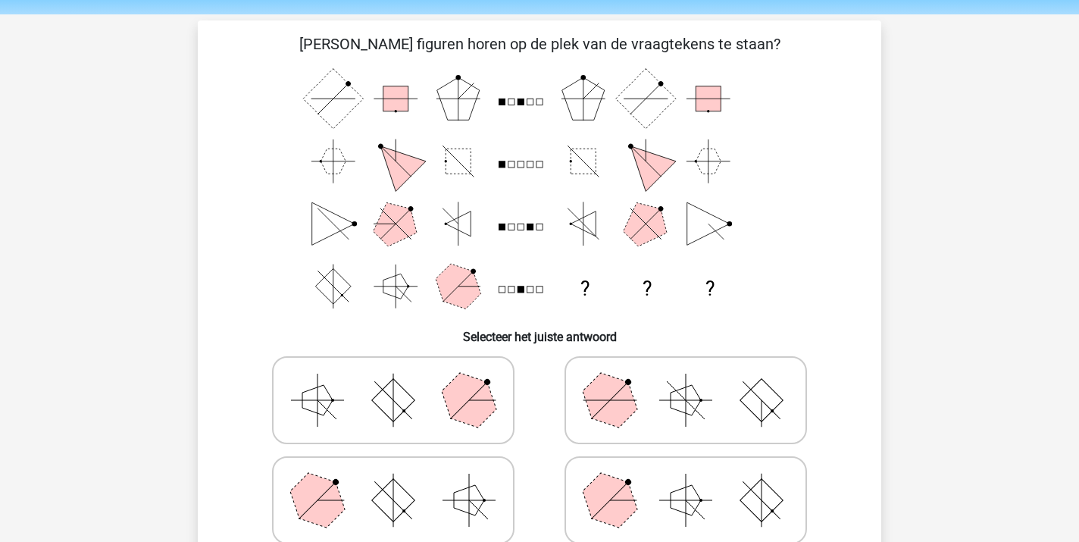
scroll to position [45, 0]
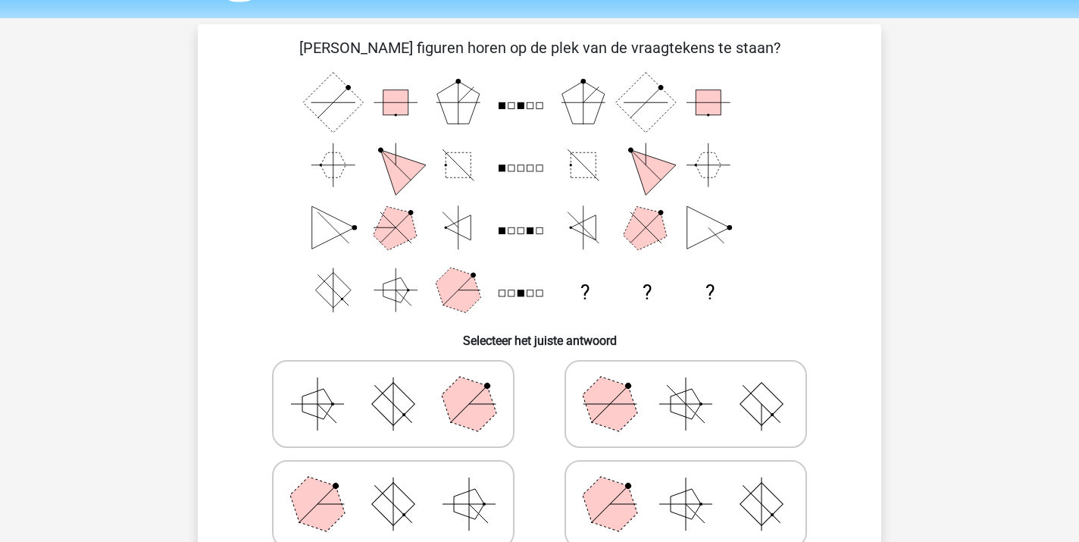
click at [853, 452] on div at bounding box center [539, 454] width 635 height 200
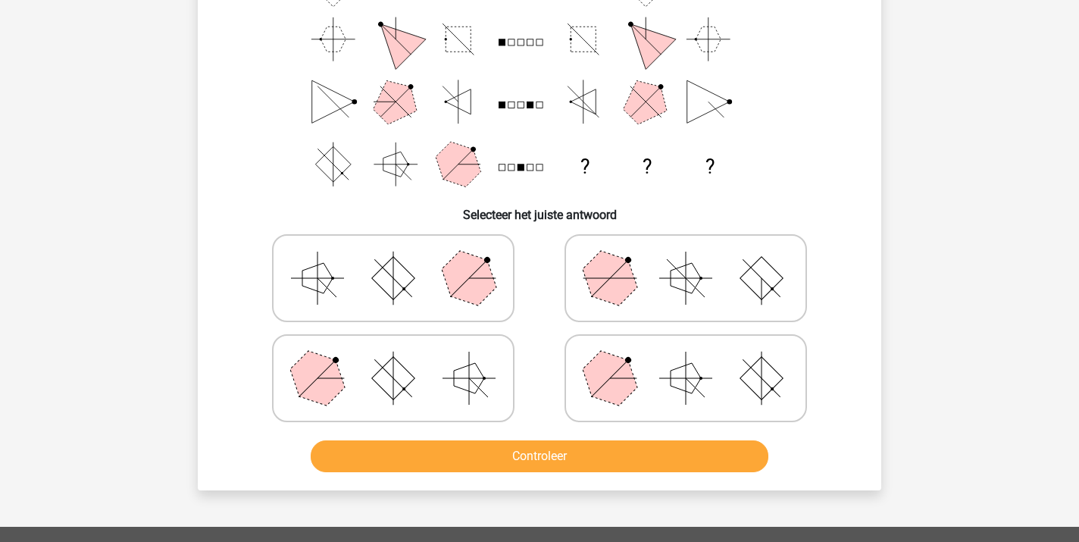
scroll to position [172, 0]
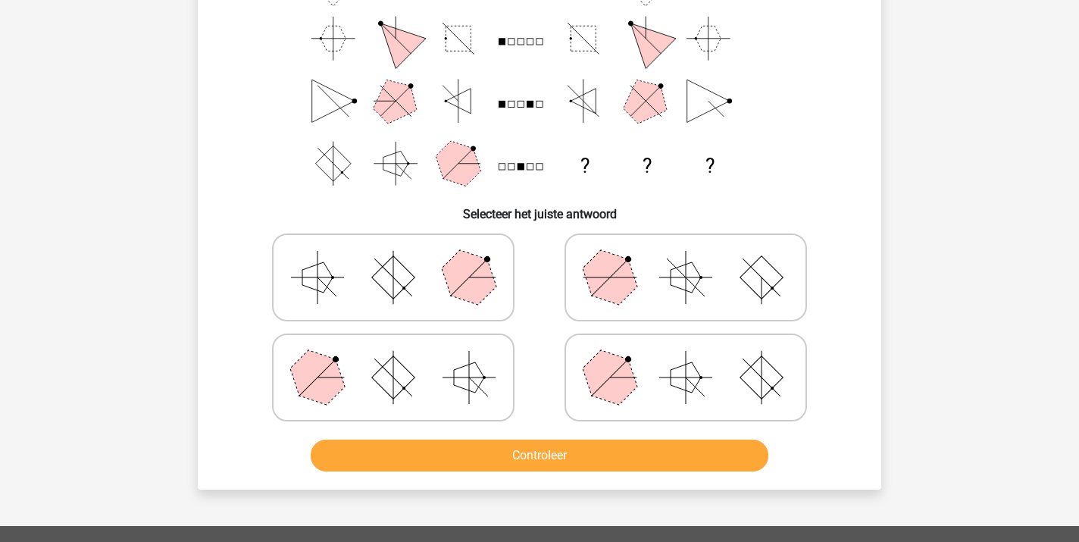
click at [658, 397] on icon at bounding box center [685, 378] width 227 height 76
click at [686, 358] on input "radio" at bounding box center [691, 354] width 10 height 10
radio input "true"
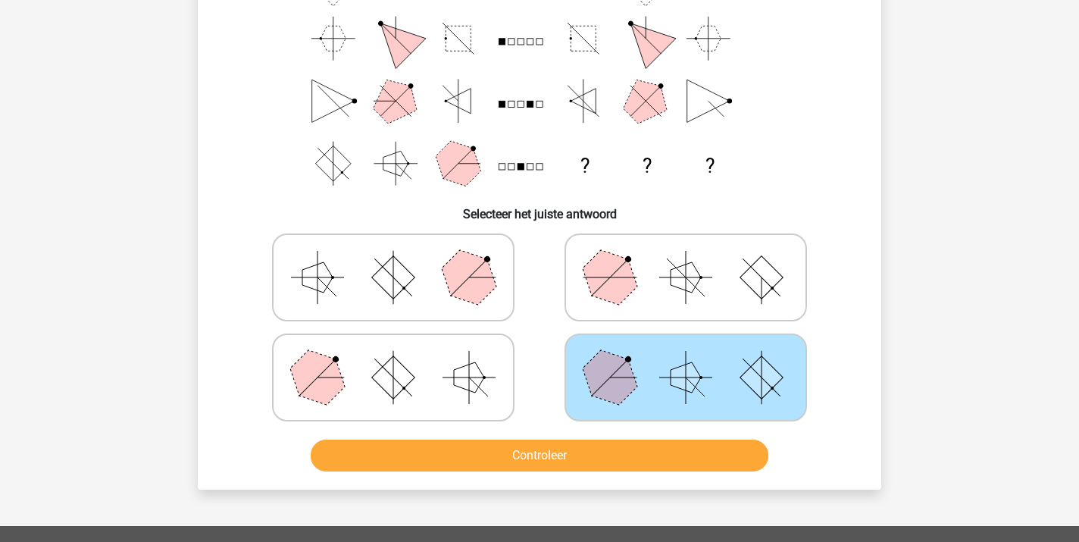
click at [624, 452] on button "Controleer" at bounding box center [540, 456] width 458 height 32
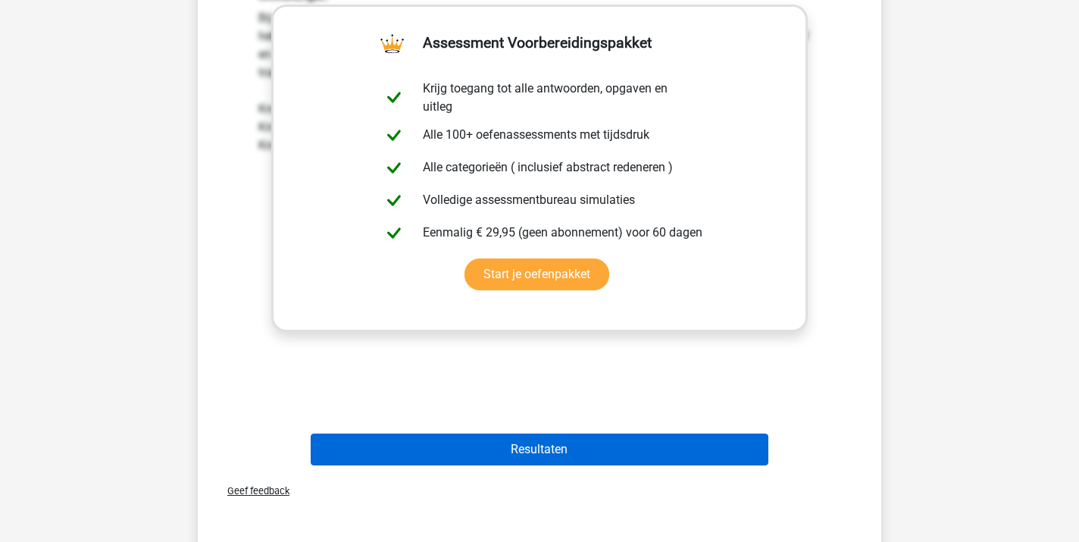
scroll to position [666, 0]
click at [624, 452] on button "Resultaten" at bounding box center [540, 449] width 458 height 32
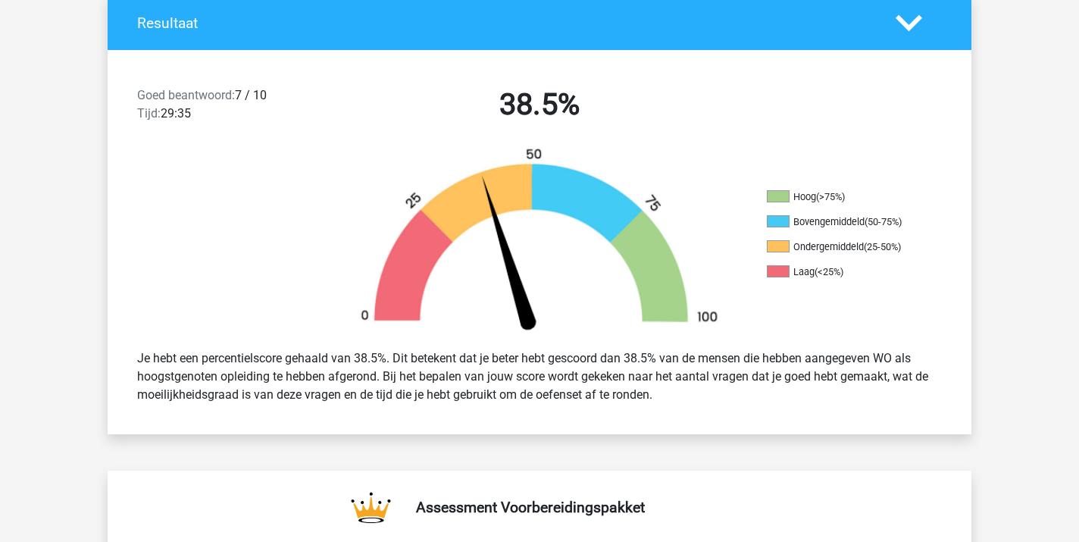
scroll to position [330, 0]
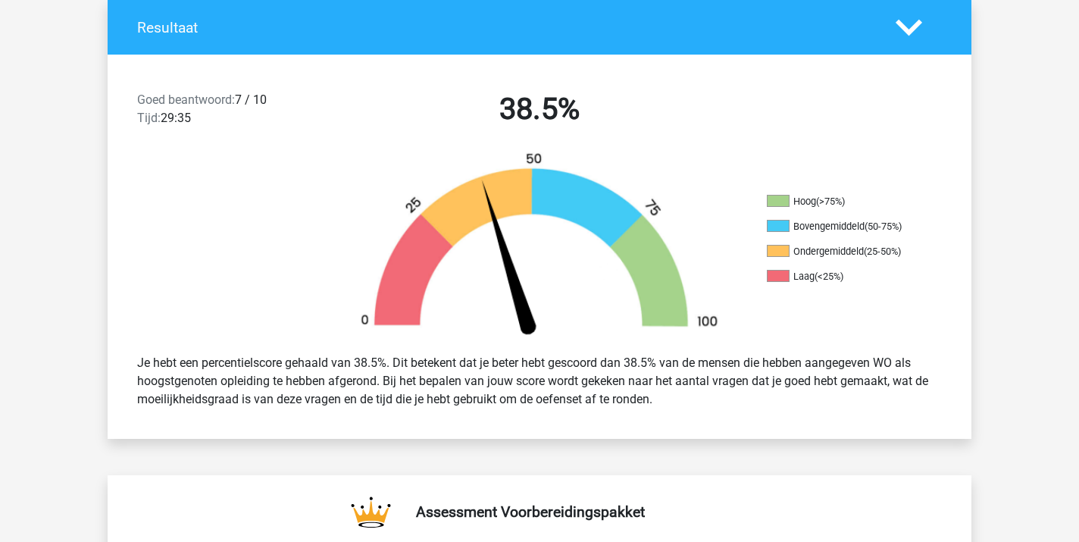
click at [906, 30] on polygon at bounding box center [909, 27] width 27 height 17
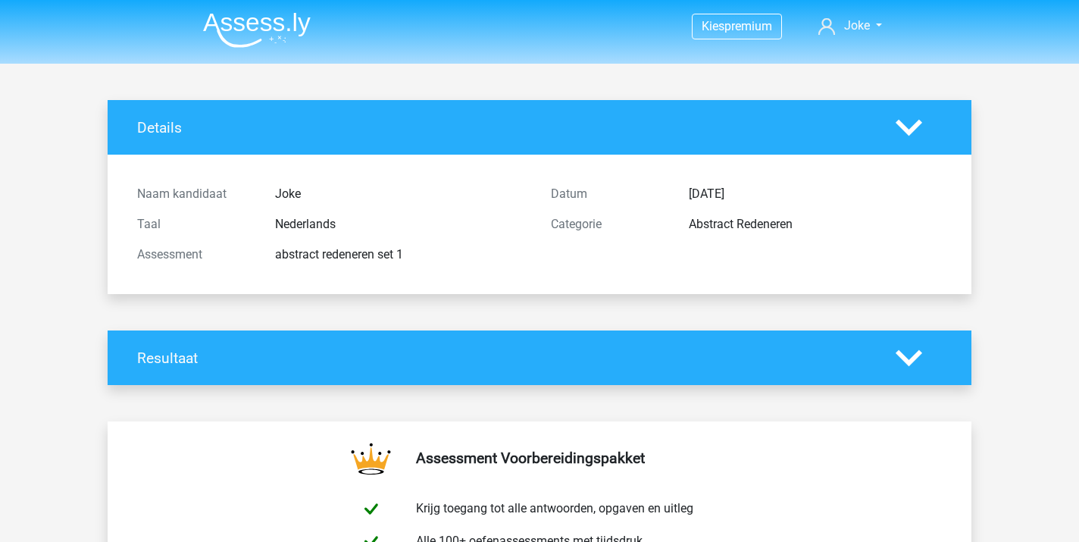
scroll to position [0, 0]
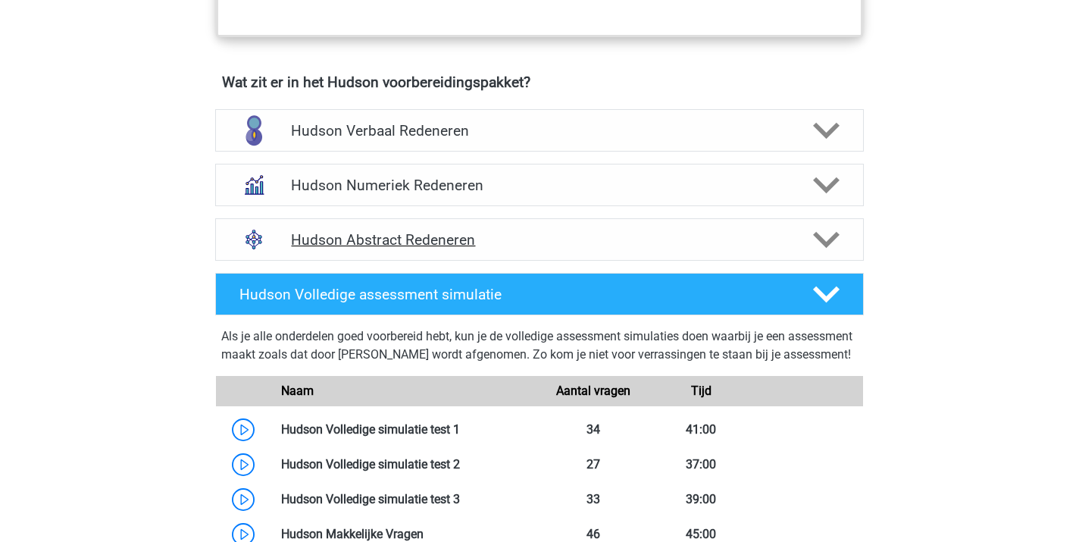
scroll to position [911, 0]
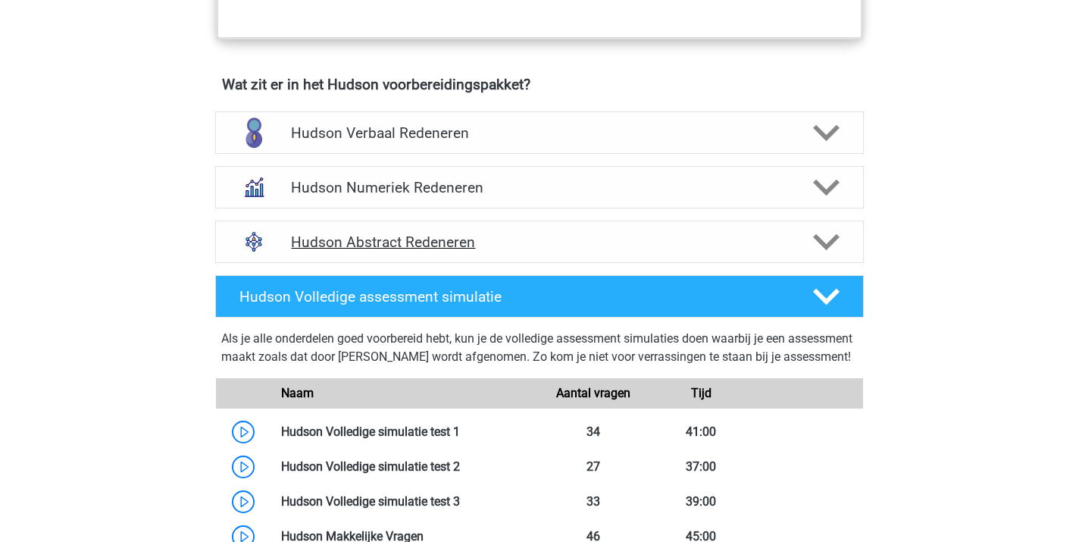
click at [399, 237] on h4 "Hudson Abstract Redeneren" at bounding box center [539, 241] width 496 height 17
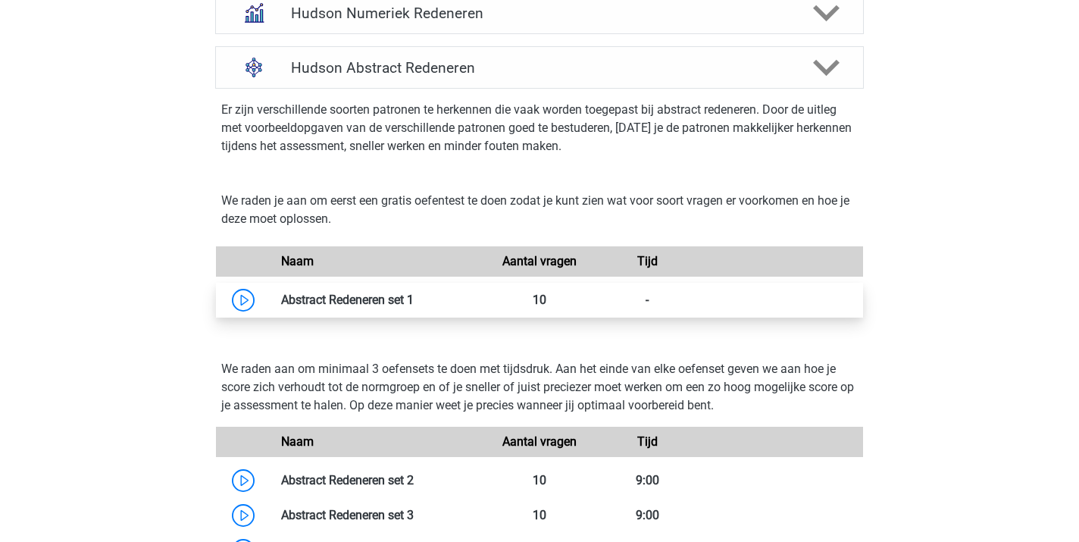
scroll to position [1086, 0]
click at [414, 300] on link at bounding box center [414, 299] width 0 height 14
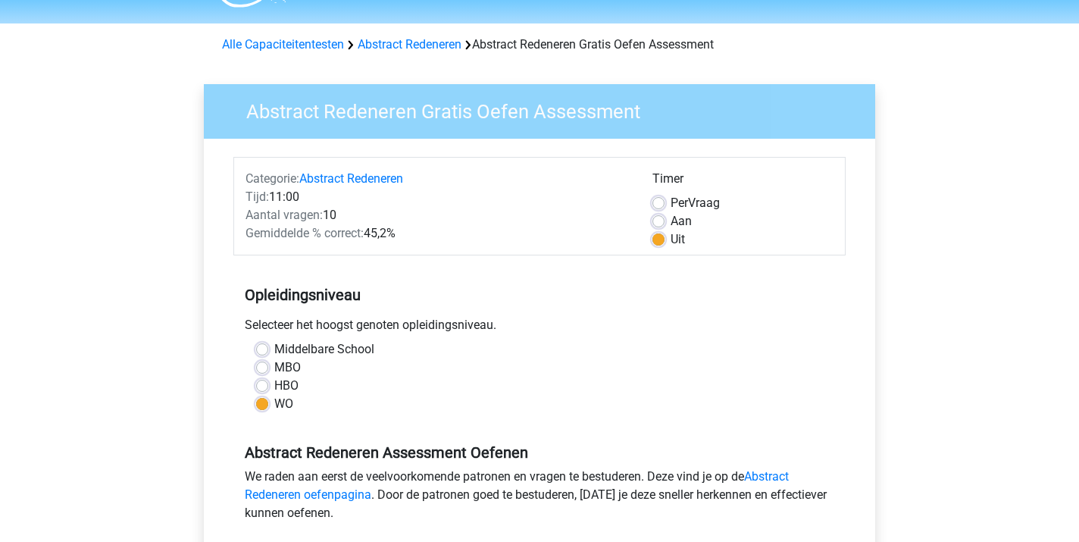
scroll to position [44, 0]
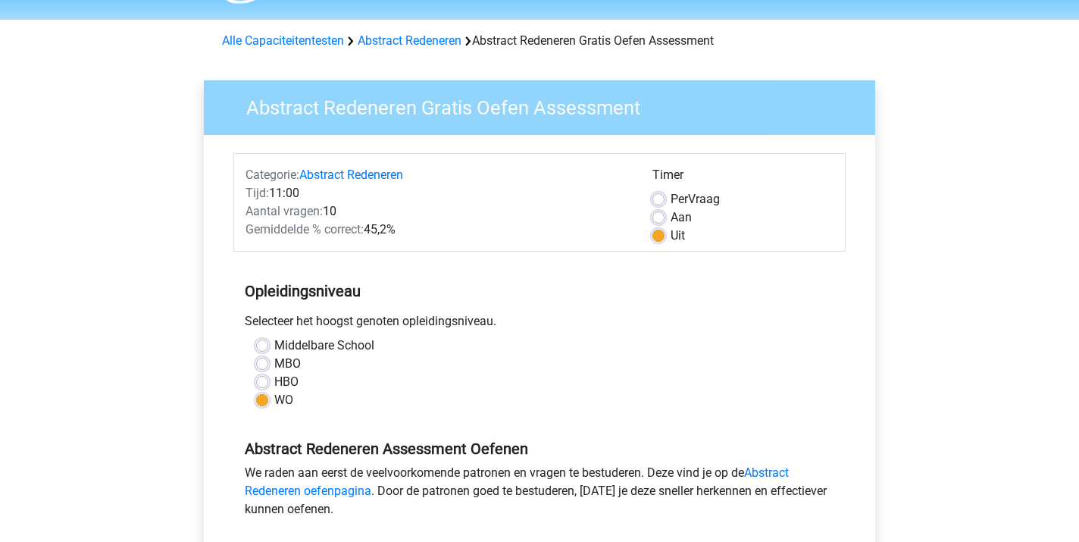
click at [274, 377] on label "HBO" at bounding box center [286, 382] width 24 height 18
click at [262, 377] on input "HBO" at bounding box center [262, 380] width 12 height 15
radio input "true"
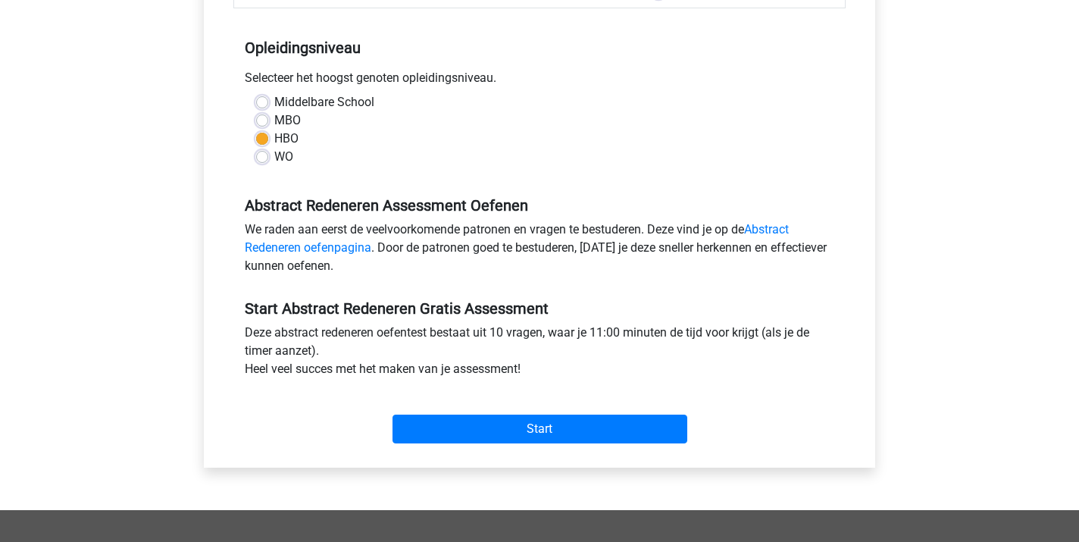
scroll to position [290, 0]
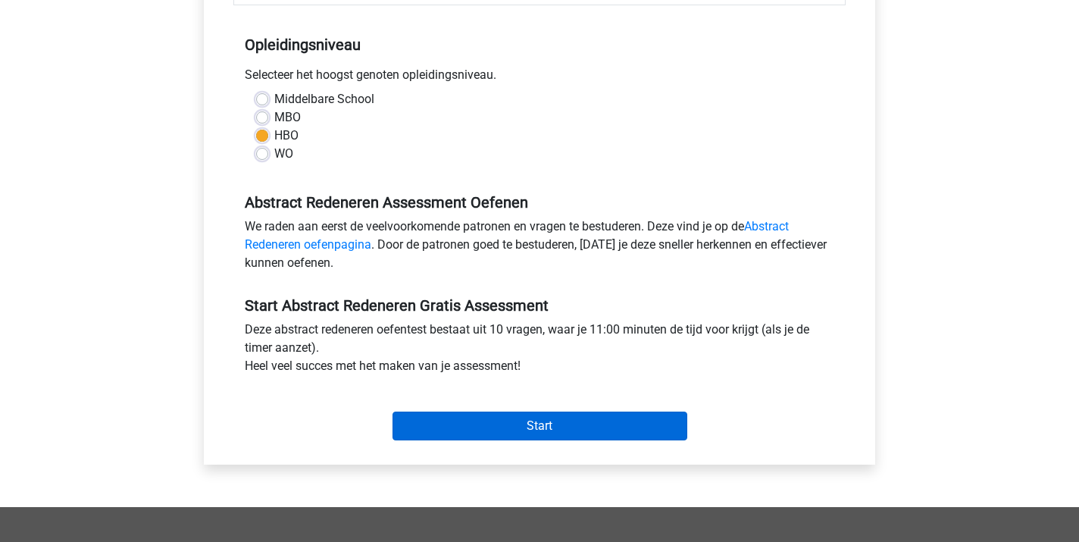
click at [561, 427] on input "Start" at bounding box center [540, 425] width 295 height 29
